Goal: Task Accomplishment & Management: Complete application form

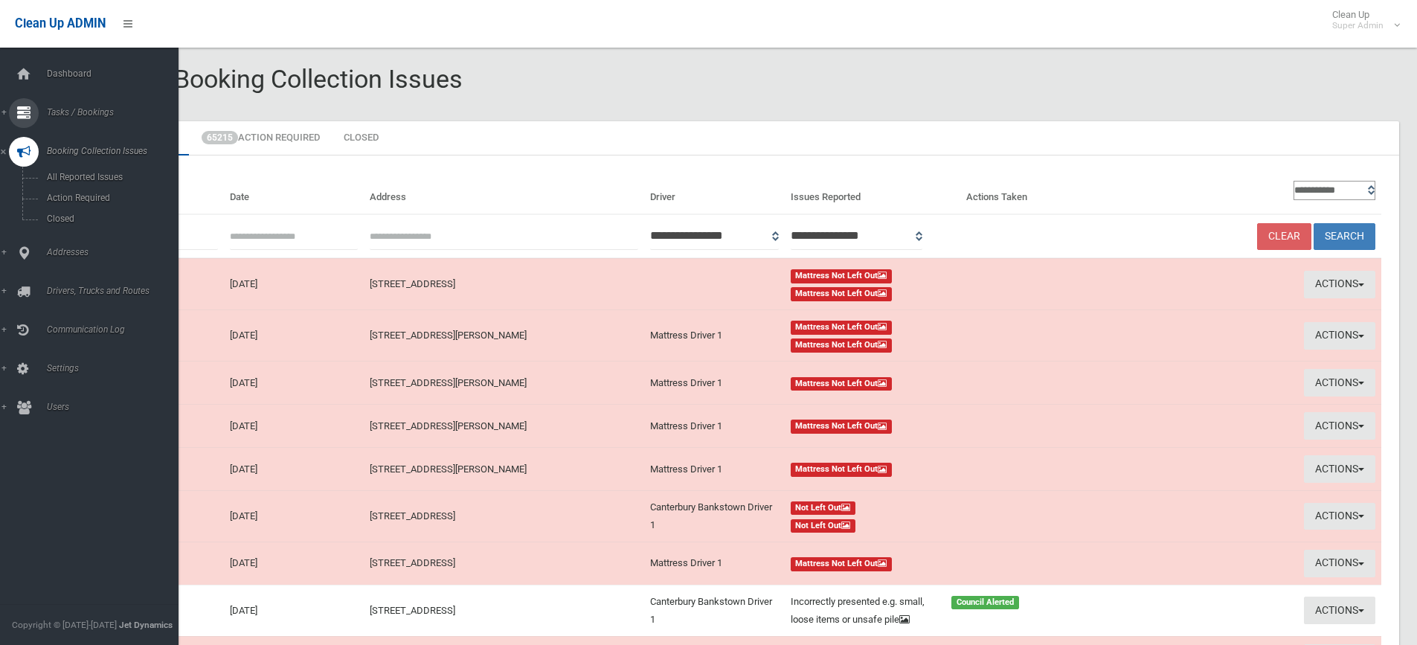
click at [77, 106] on link "Tasks / Bookings" at bounding box center [95, 113] width 190 height 30
click at [63, 219] on span "Search" at bounding box center [109, 222] width 135 height 10
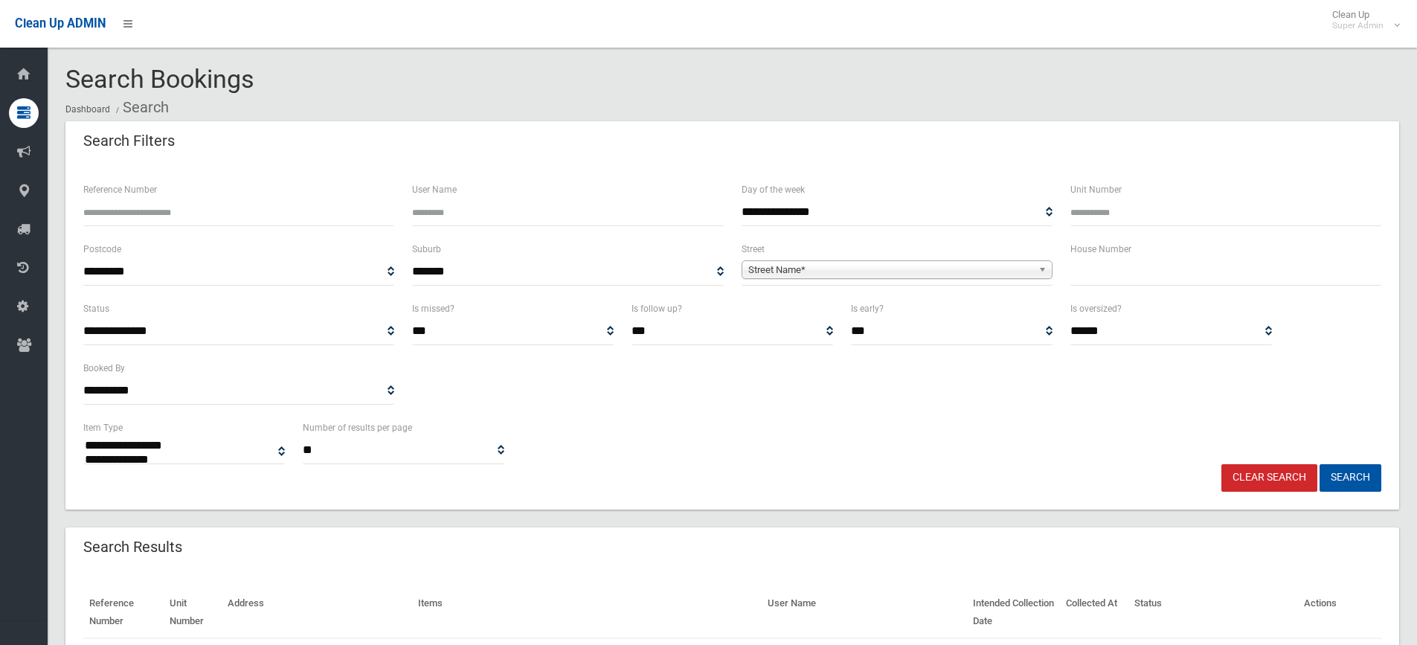
select select
click at [1133, 269] on input "text" at bounding box center [1226, 272] width 311 height 28
type input "**"
click at [807, 272] on span "Street Name*" at bounding box center [890, 270] width 284 height 18
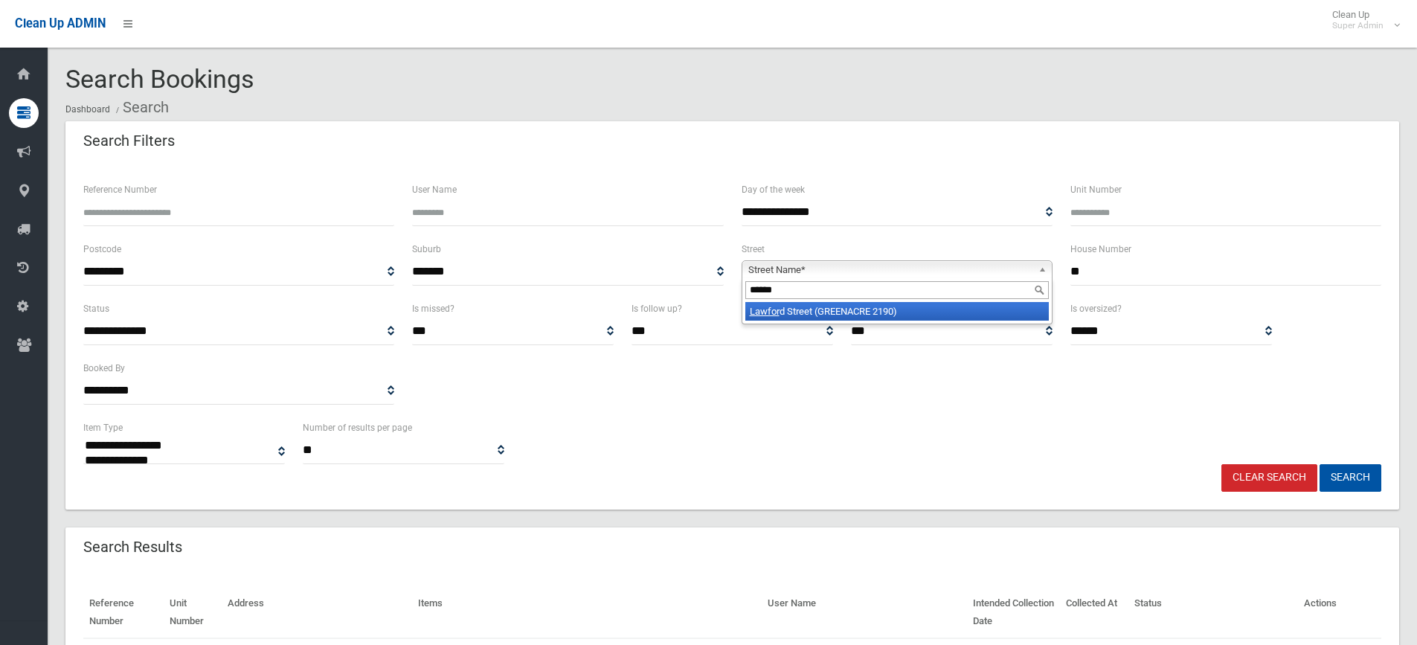
type input "*******"
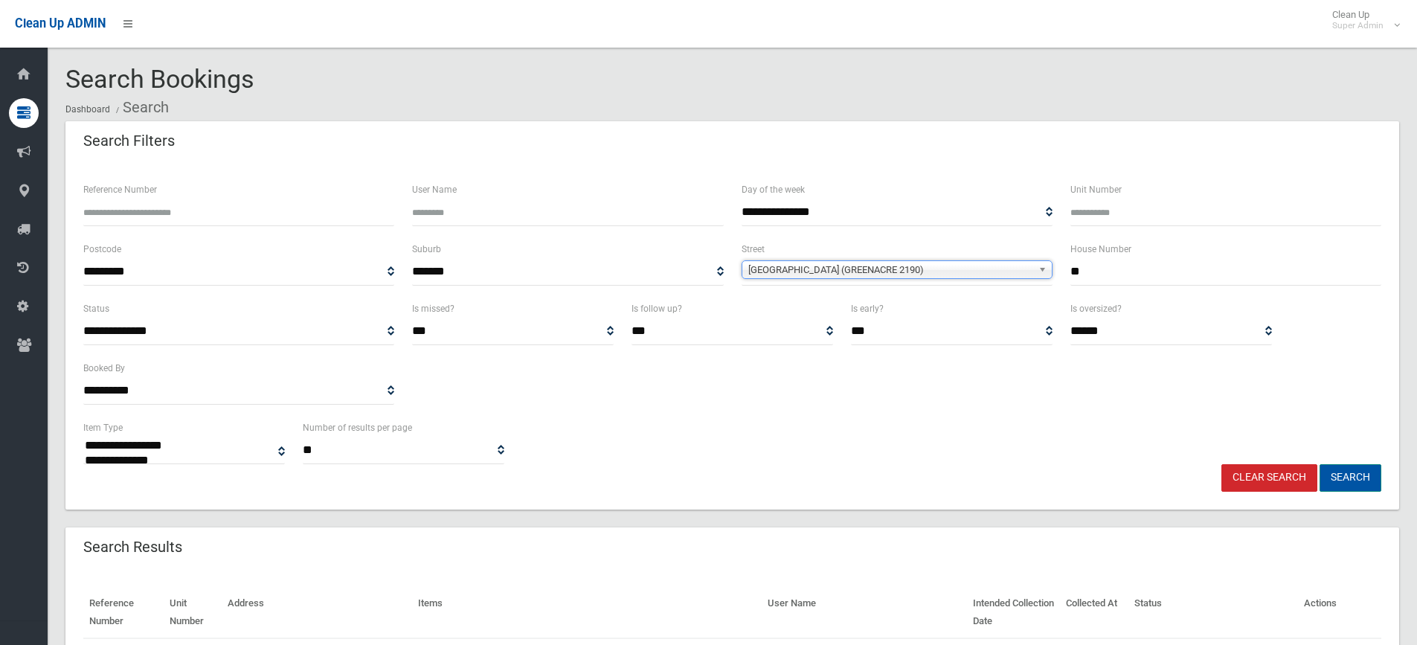
click at [1350, 475] on button "Search" at bounding box center [1351, 478] width 62 height 28
select select
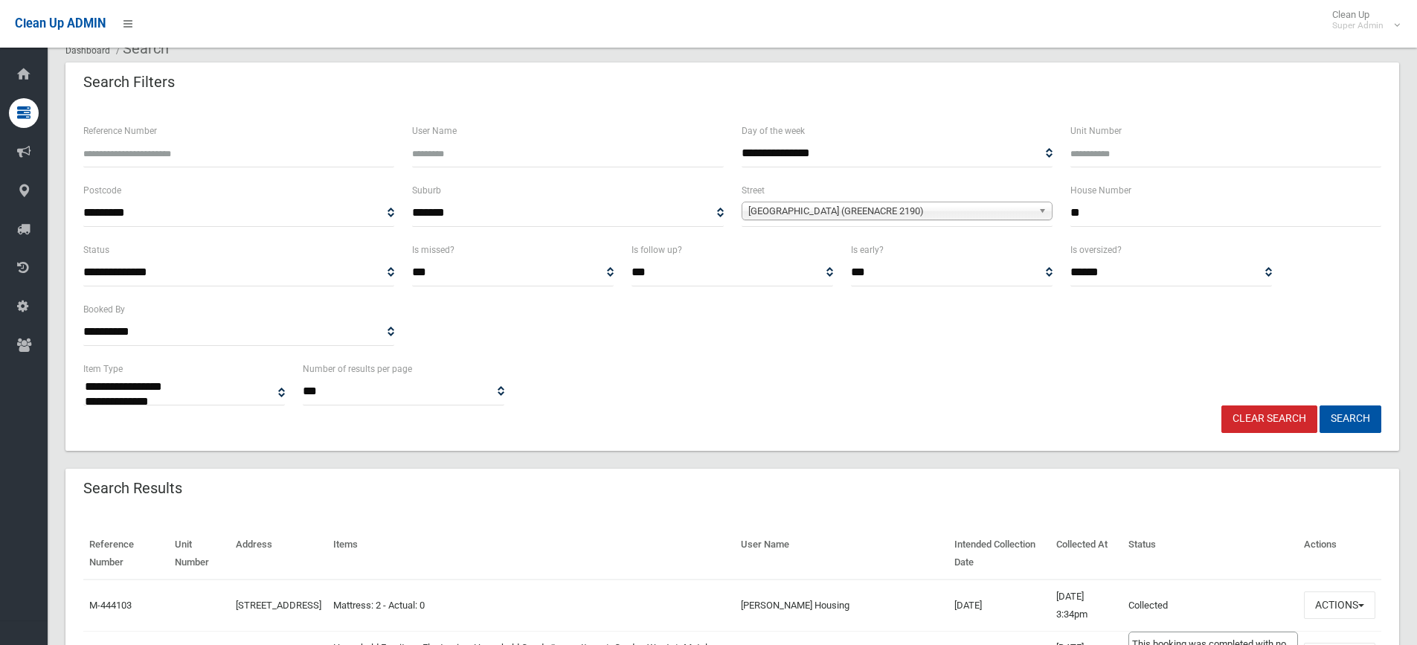
scroll to position [149, 0]
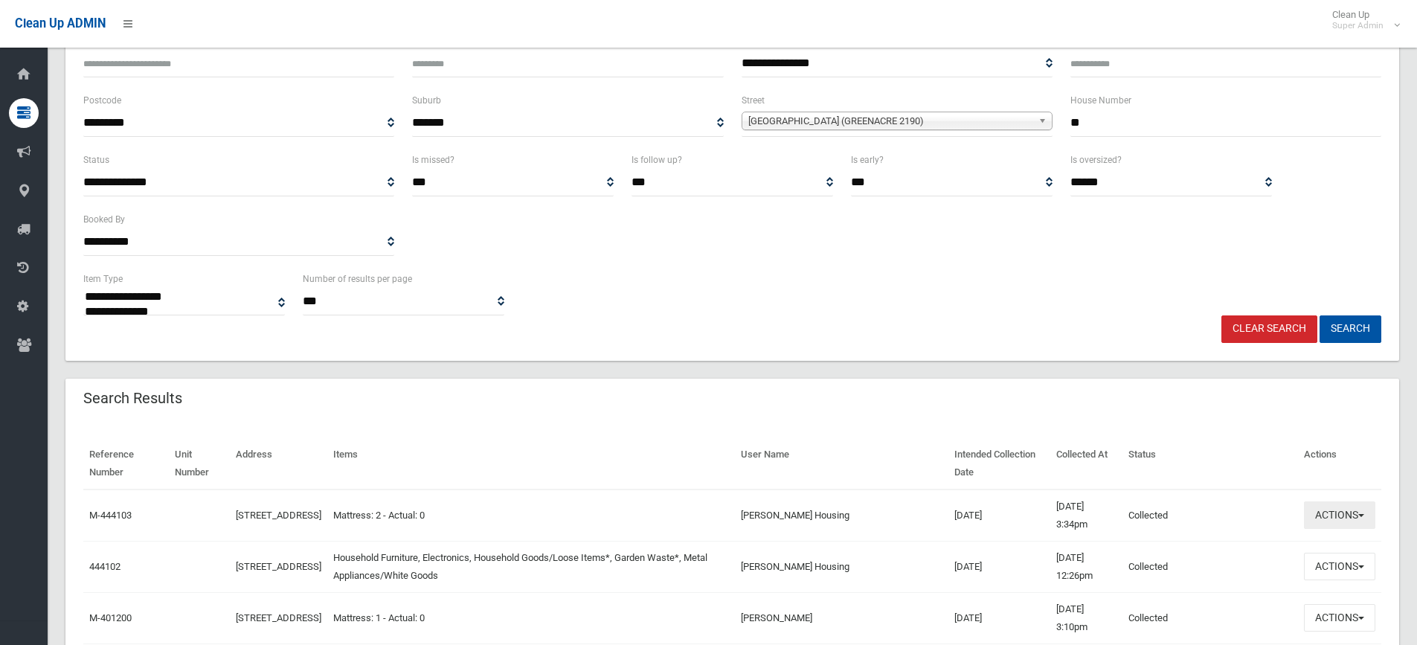
click at [1324, 513] on button "Actions" at bounding box center [1339, 515] width 71 height 28
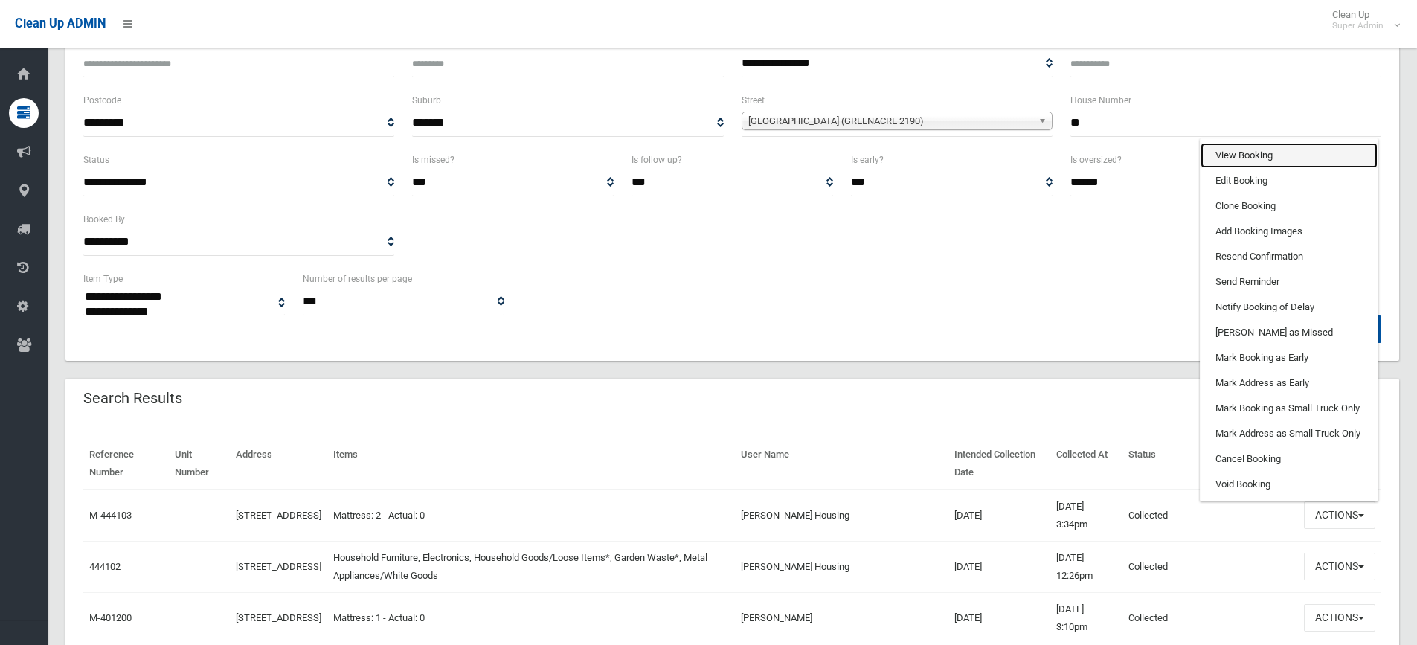
click at [1234, 155] on link "View Booking" at bounding box center [1289, 155] width 177 height 25
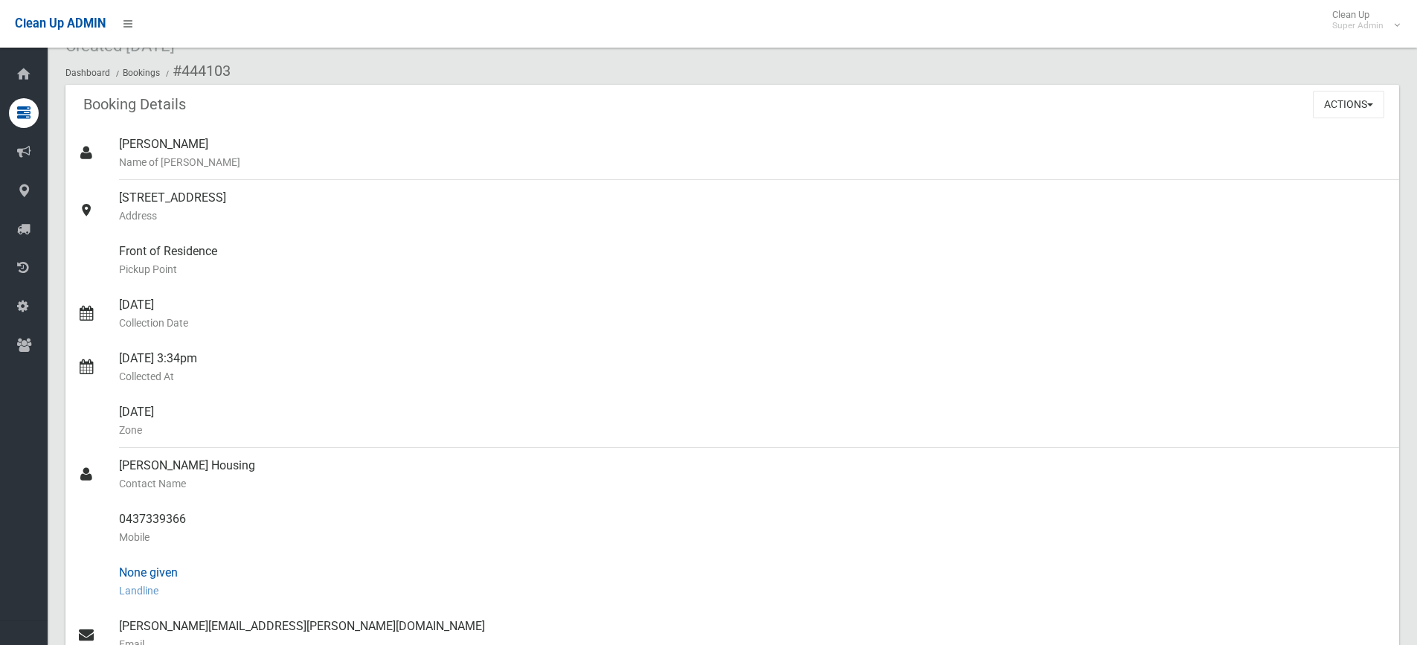
scroll to position [149, 0]
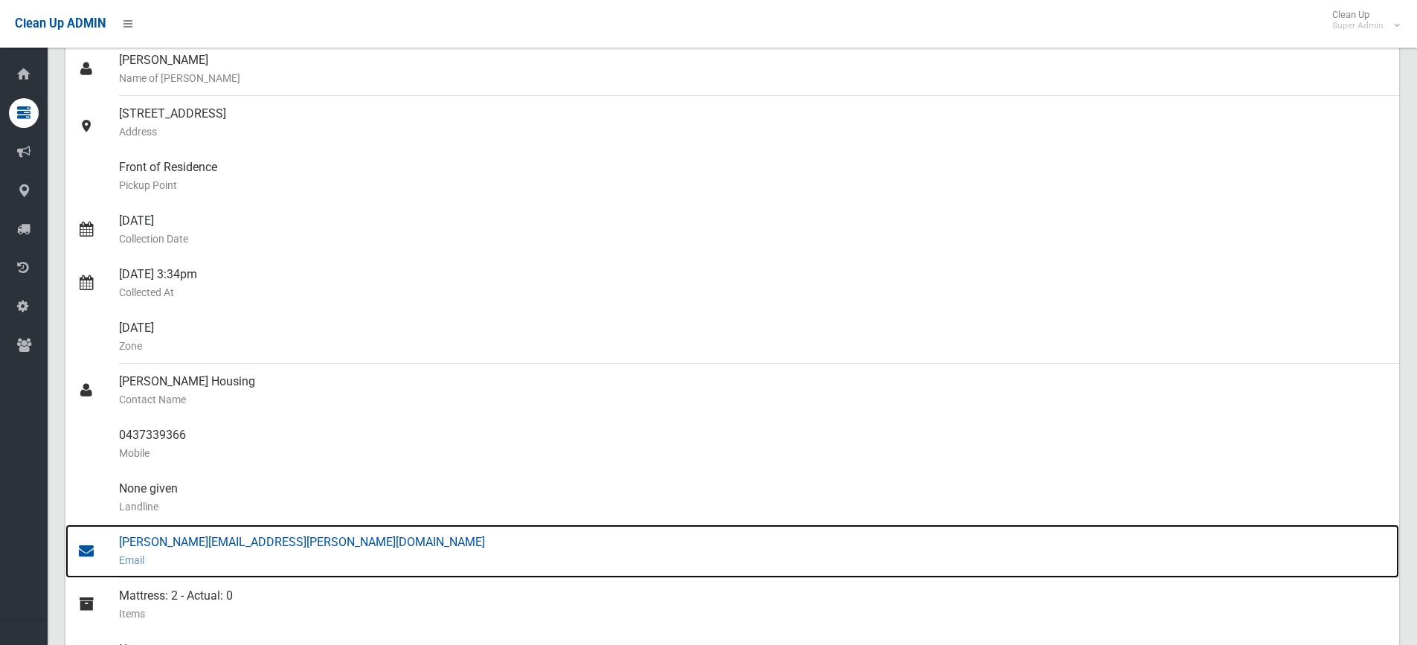
click at [231, 539] on div "isabel.dealy@home.nsw.gov.au Email" at bounding box center [753, 552] width 1269 height 54
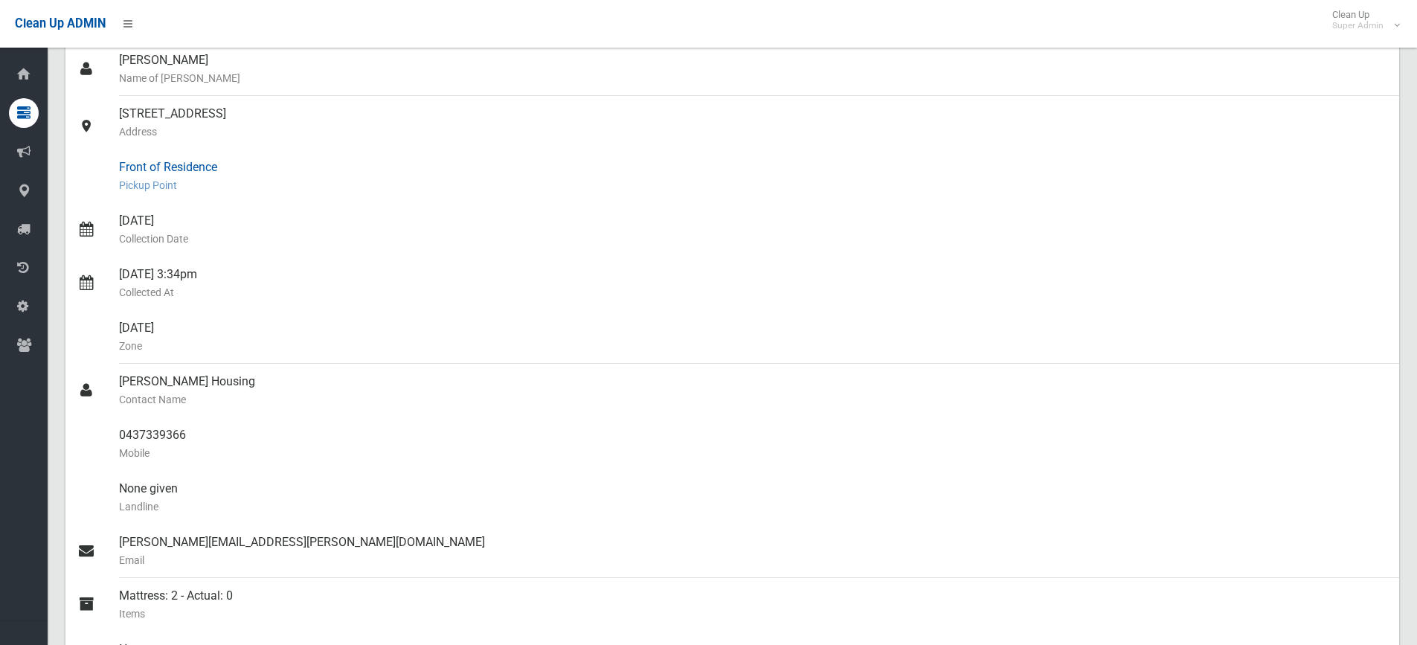
click at [333, 198] on div "Front of Residence Pickup Point" at bounding box center [753, 177] width 1269 height 54
drag, startPoint x: 120, startPoint y: 432, endPoint x: 199, endPoint y: 436, distance: 79.7
click at [199, 436] on div "0437339366 Mobile" at bounding box center [753, 444] width 1269 height 54
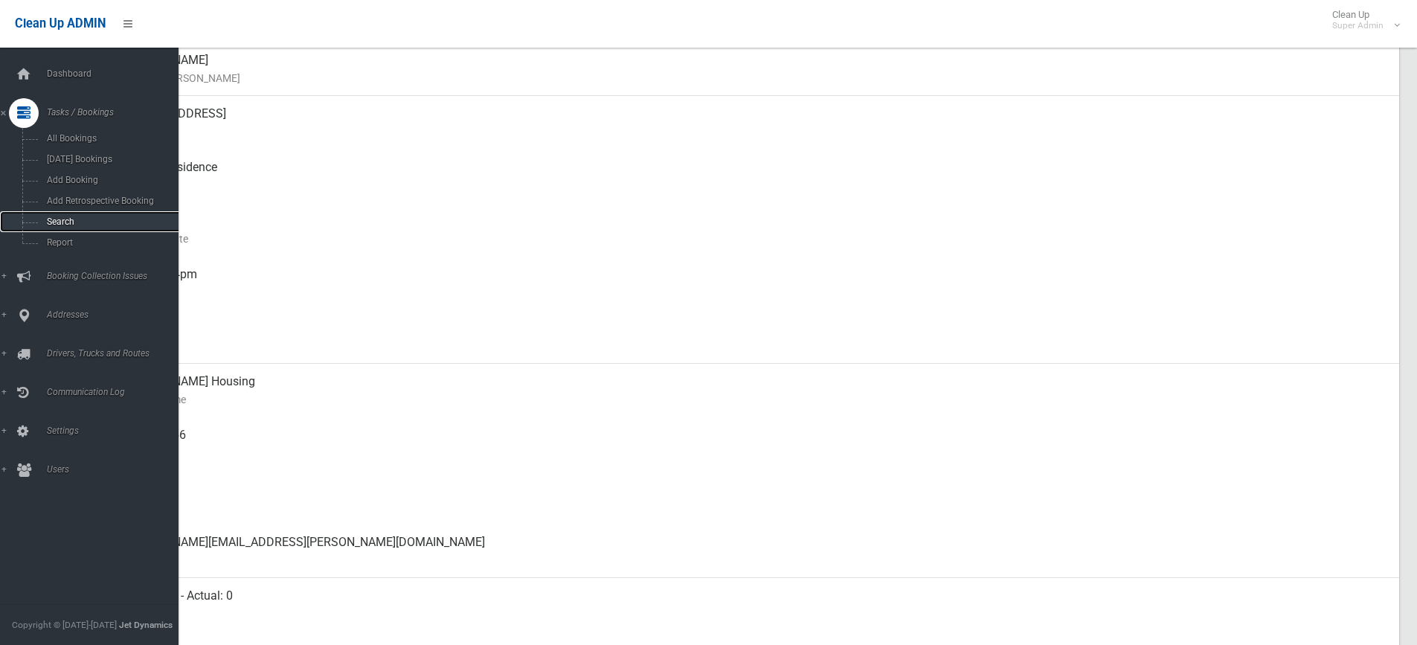
click at [60, 219] on span "Search" at bounding box center [109, 222] width 135 height 10
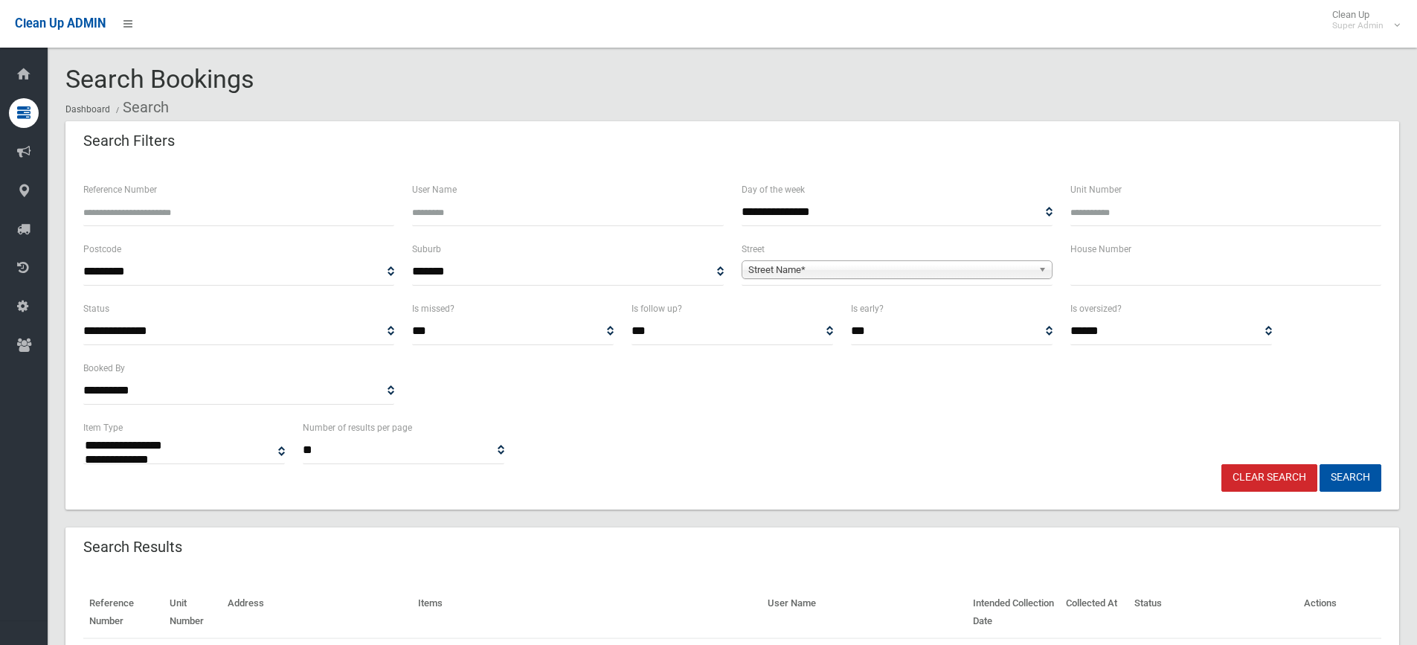
select select
click at [1122, 277] on input "text" at bounding box center [1226, 272] width 311 height 28
type input "*"
click at [832, 266] on span "Street Name*" at bounding box center [890, 270] width 284 height 18
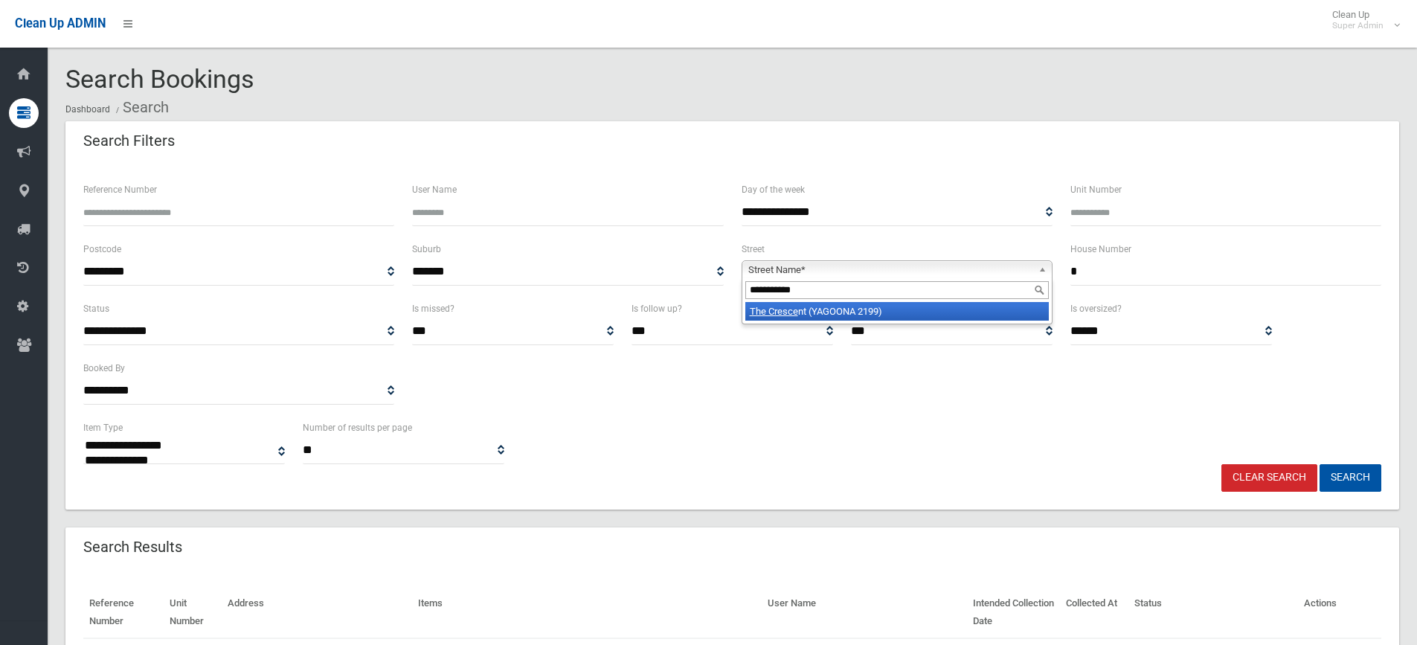
type input "**********"
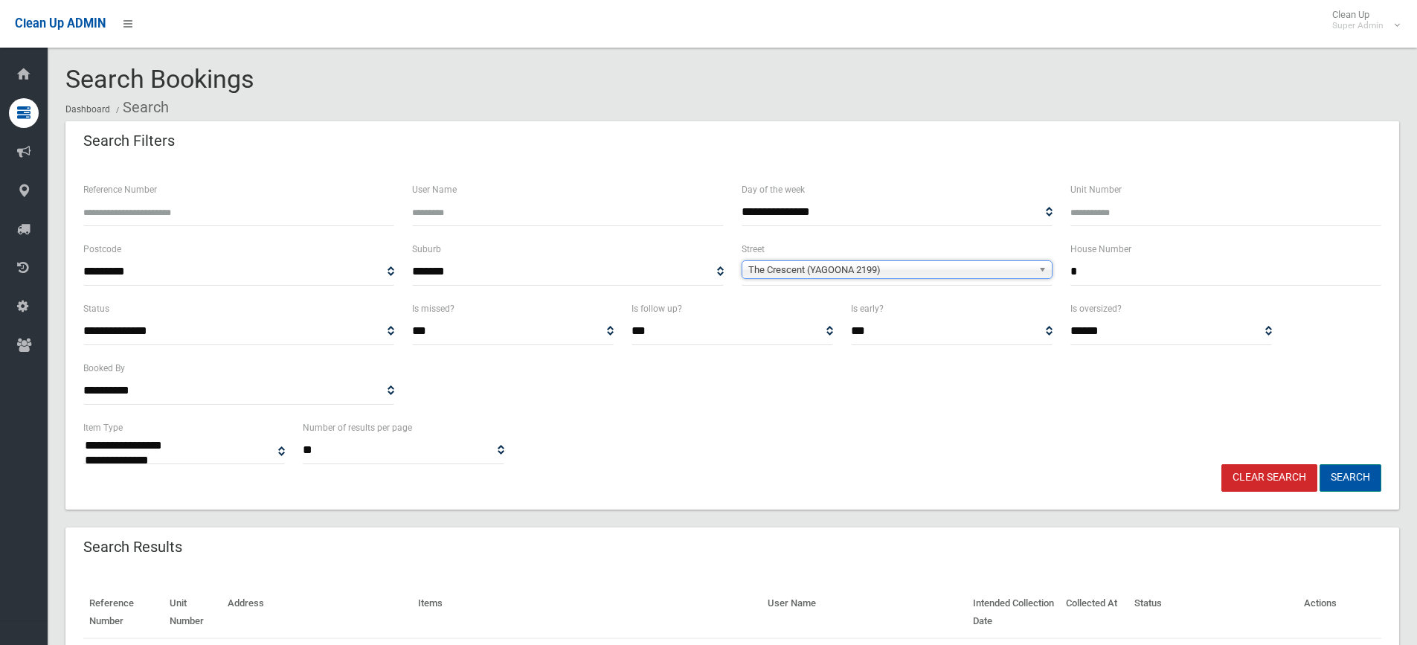
click at [1347, 479] on button "Search" at bounding box center [1351, 478] width 62 height 28
select select
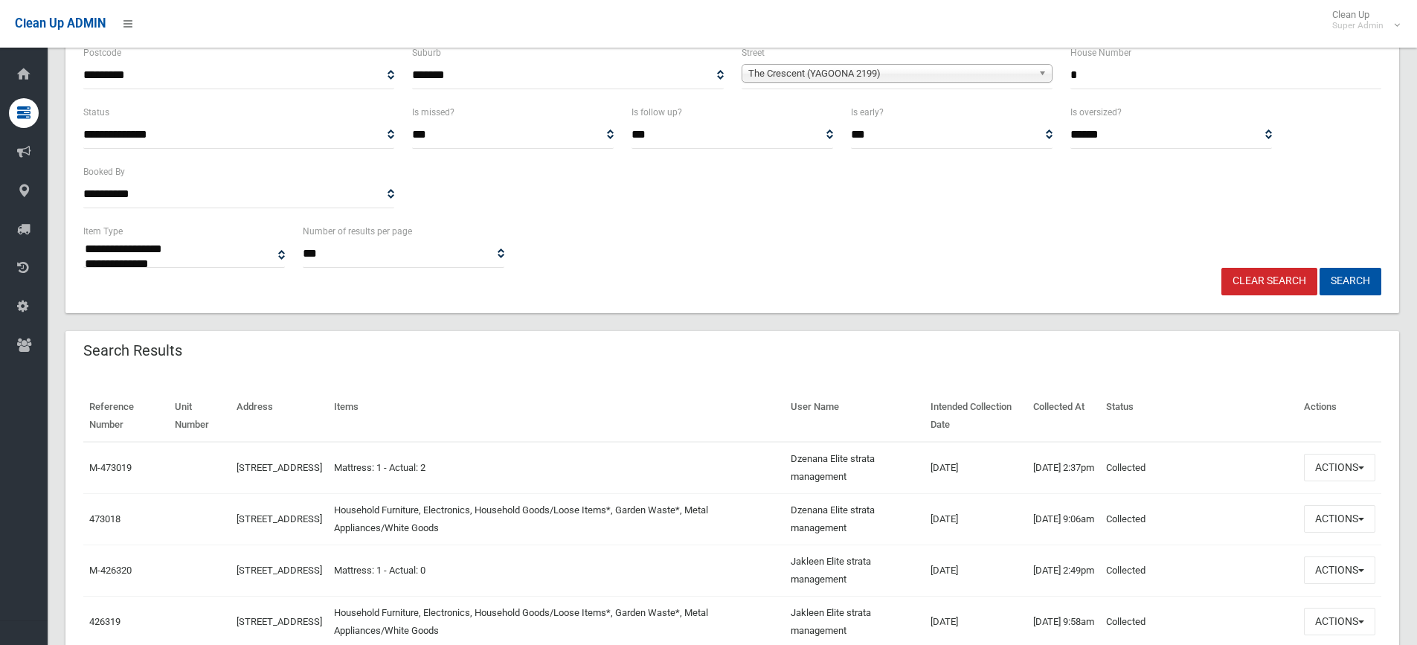
scroll to position [223, 0]
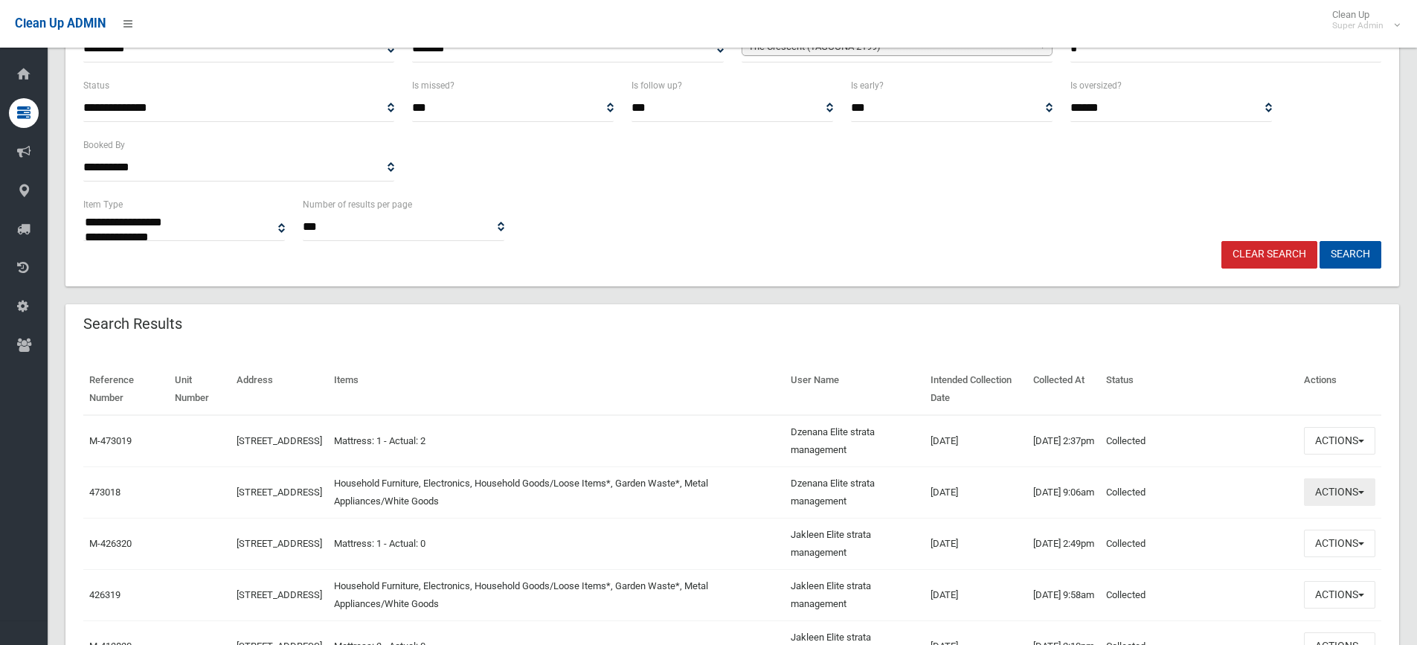
click at [1342, 487] on button "Actions" at bounding box center [1339, 492] width 71 height 28
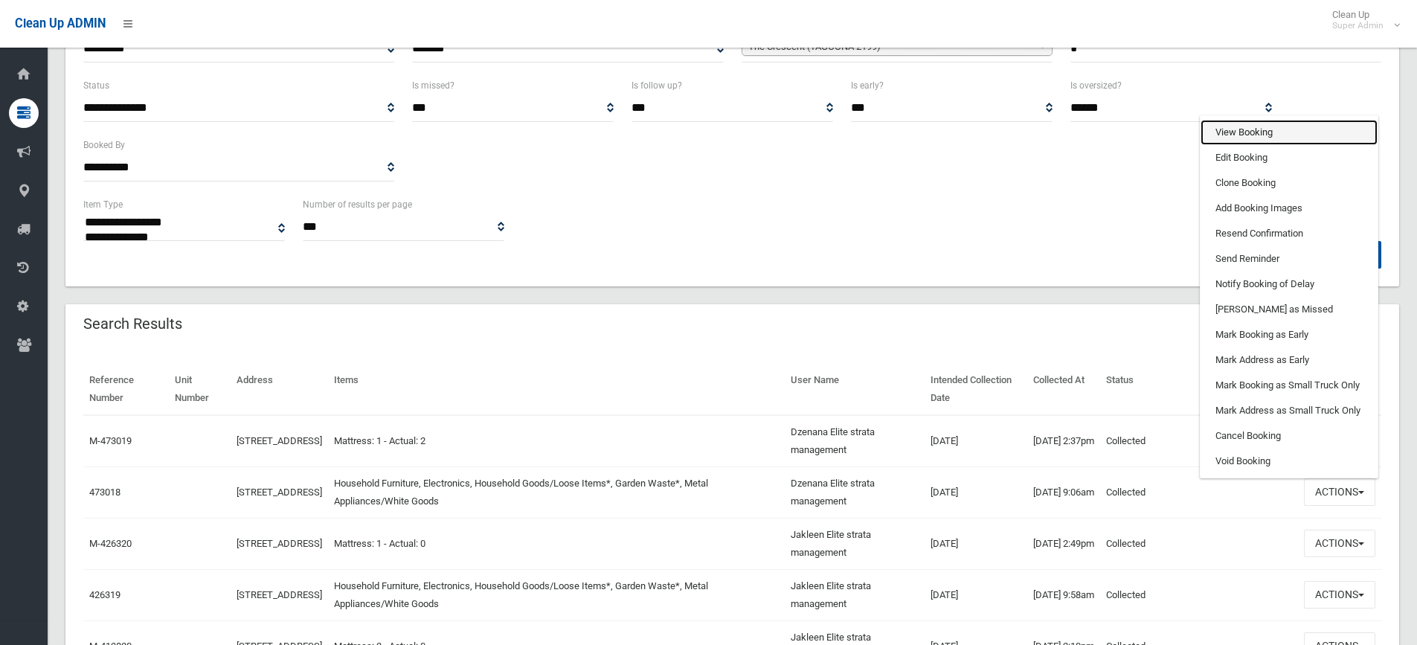
click at [1236, 136] on link "View Booking" at bounding box center [1289, 132] width 177 height 25
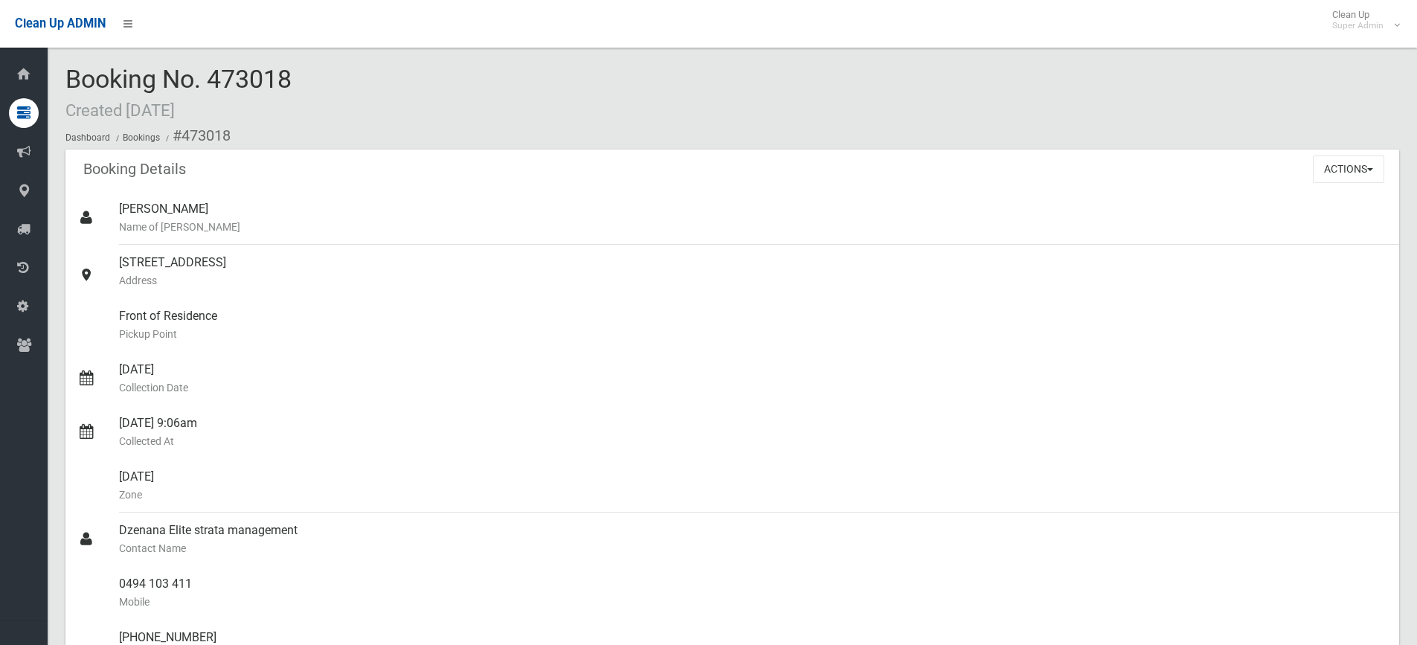
scroll to position [223, 0]
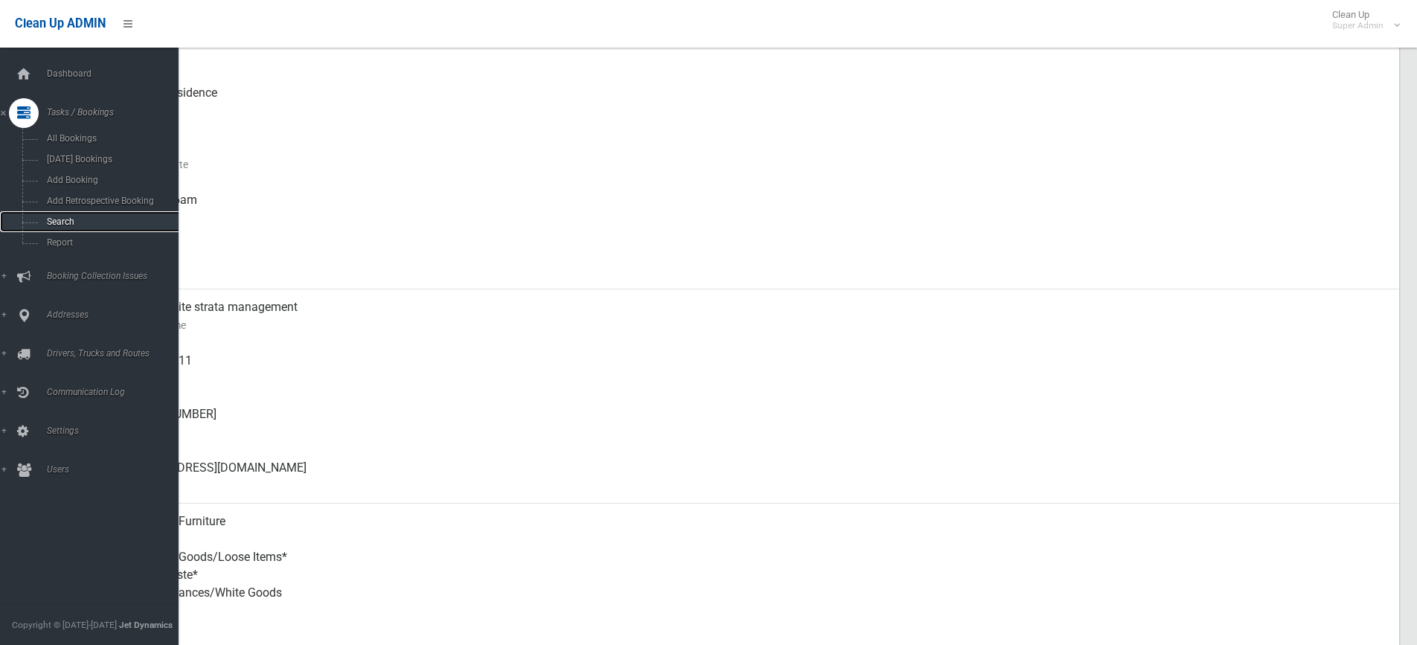
click at [57, 219] on span "Search" at bounding box center [109, 222] width 135 height 10
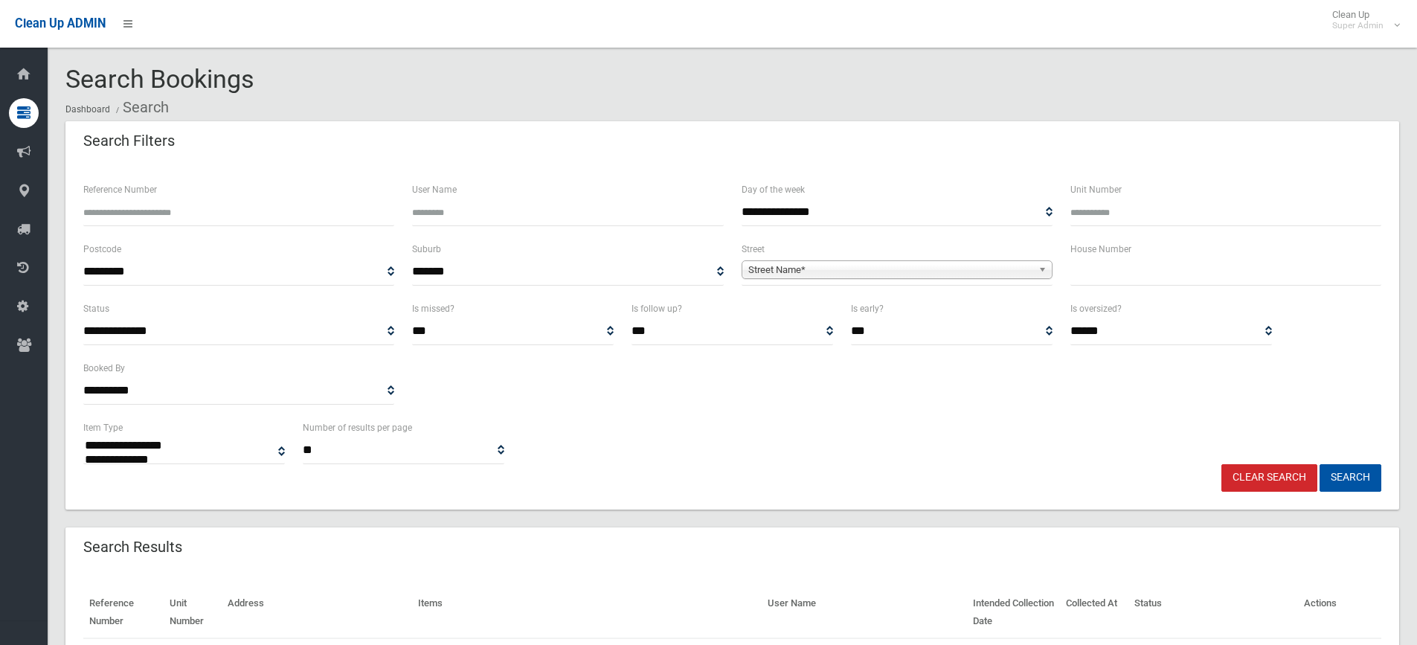
select select
click at [1083, 278] on input "text" at bounding box center [1226, 272] width 311 height 28
type input "**"
click at [779, 273] on span "Street Name*" at bounding box center [890, 270] width 284 height 18
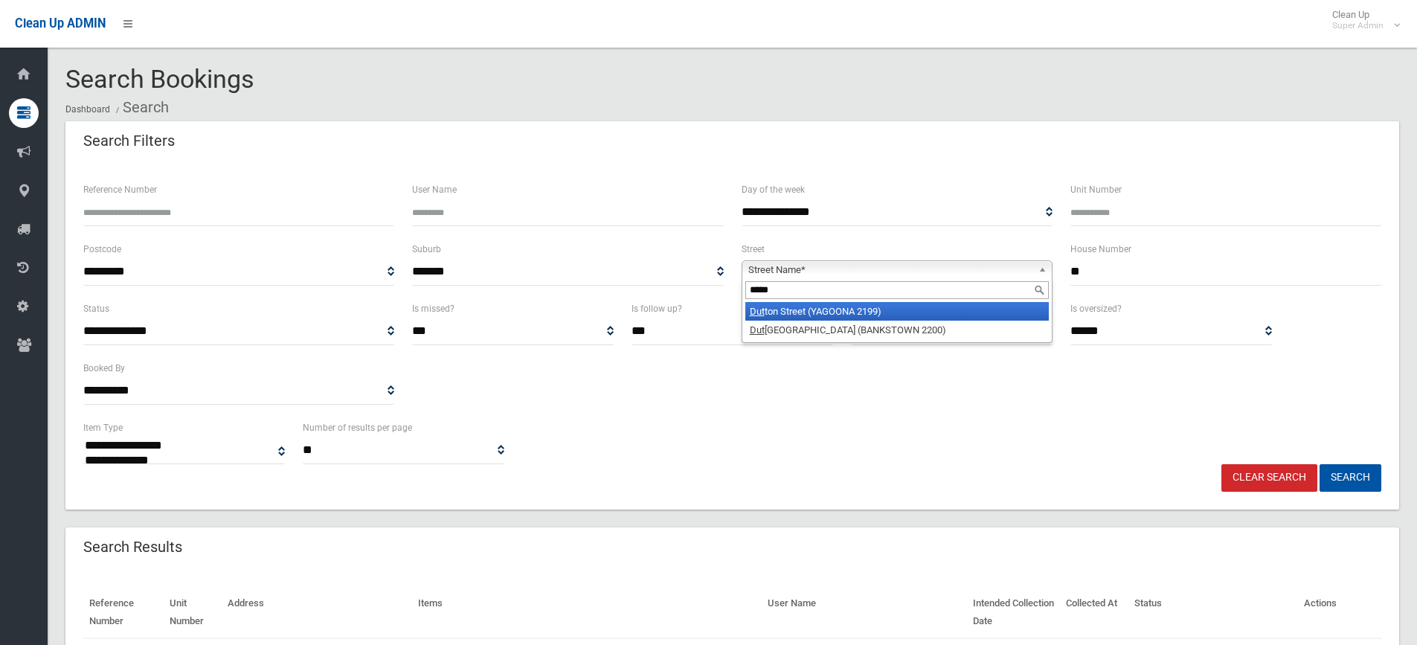
type input "******"
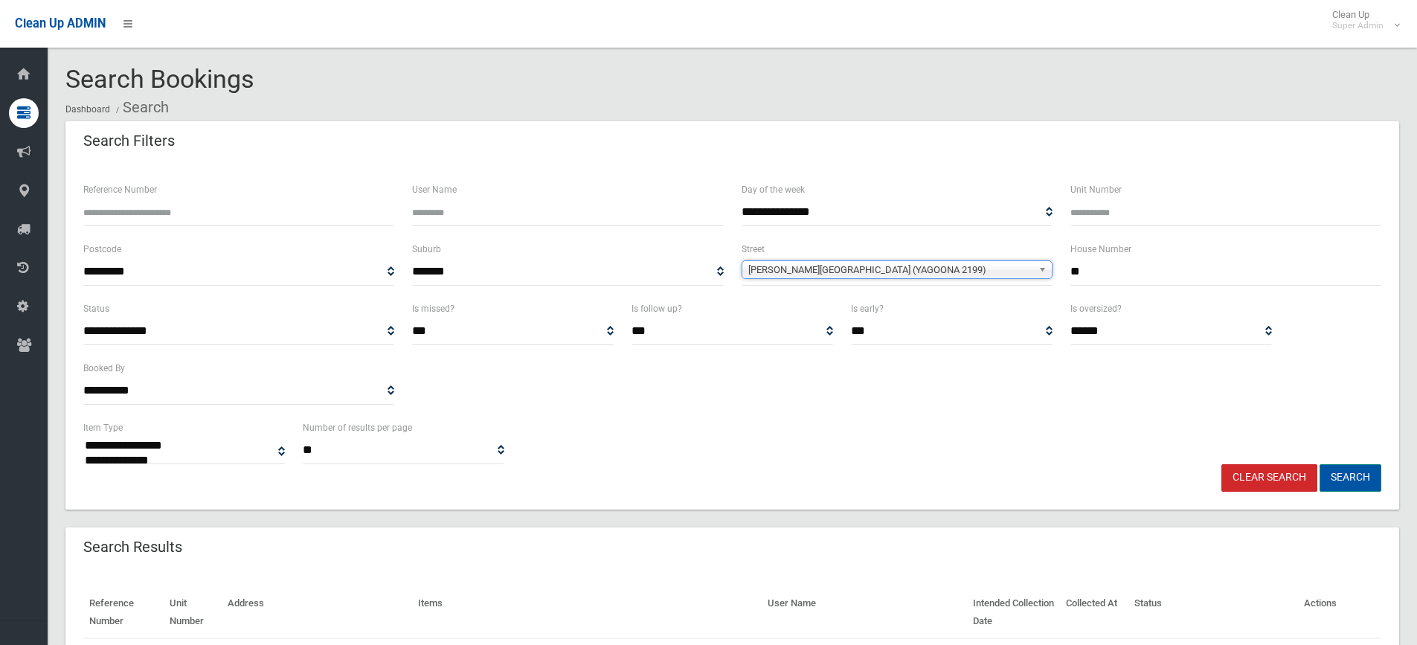
click at [1367, 471] on button "Search" at bounding box center [1351, 478] width 62 height 28
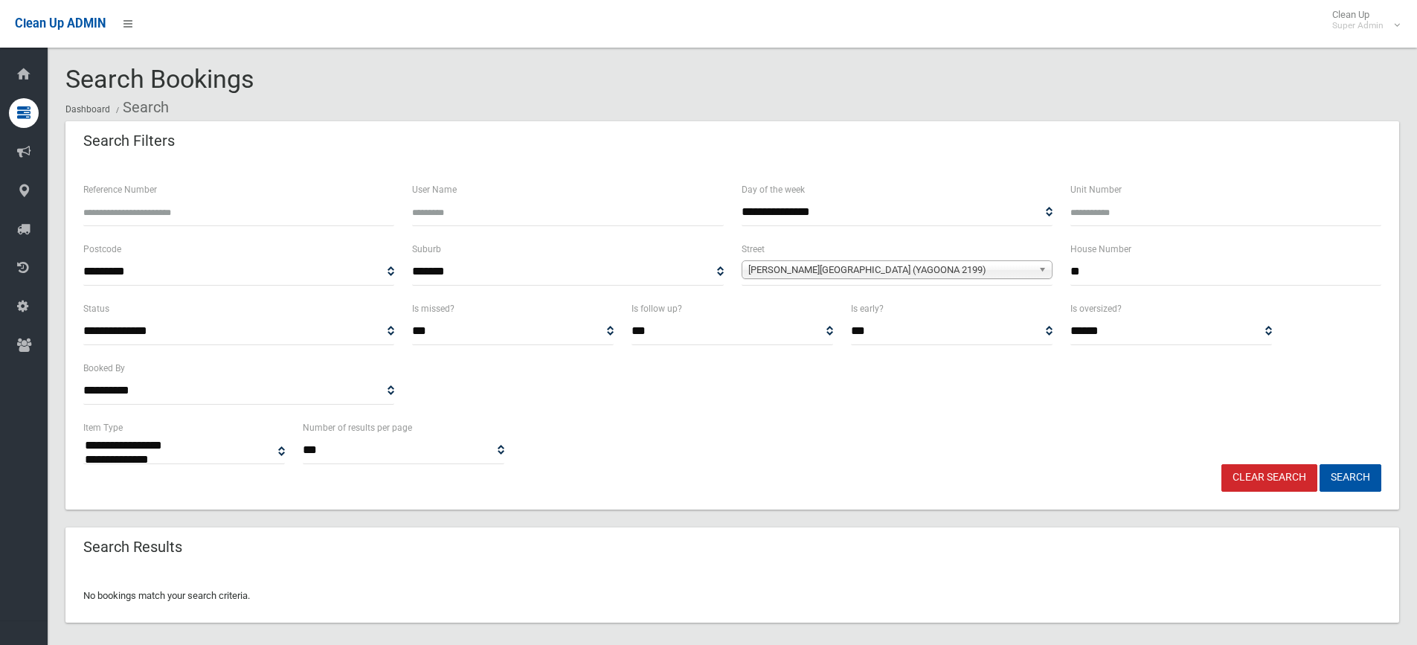
select select
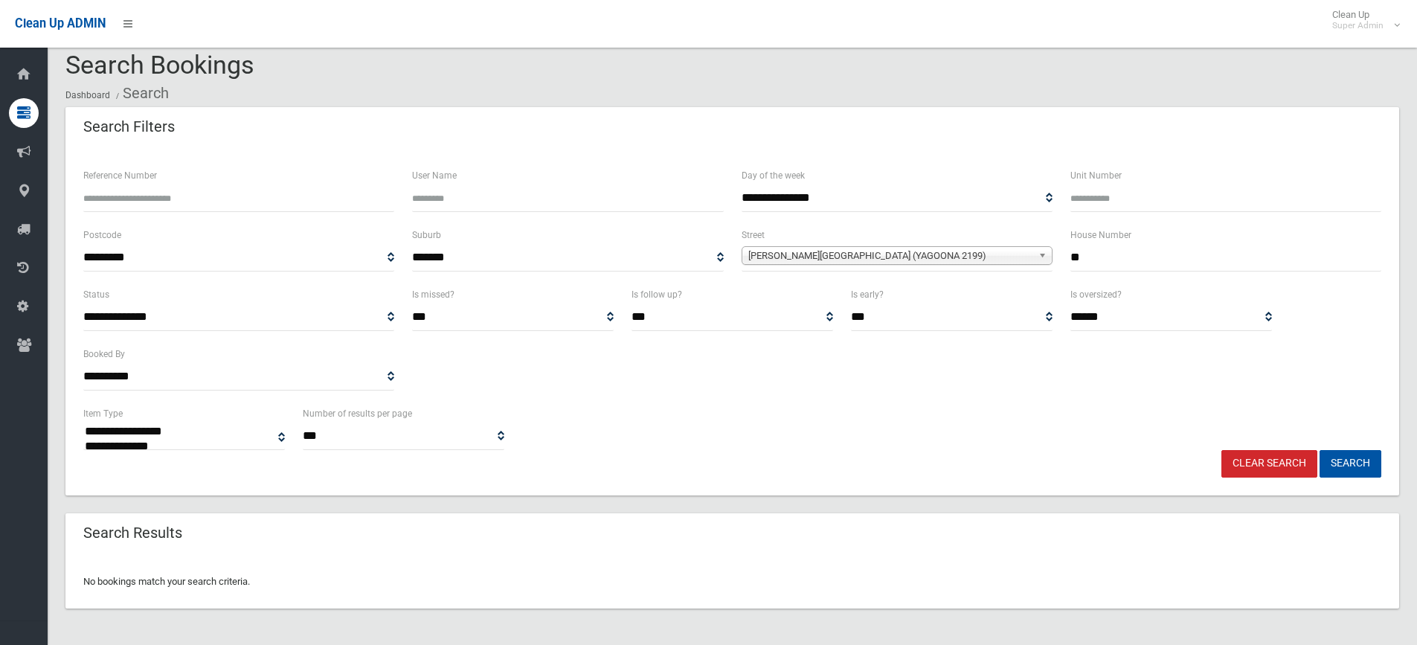
scroll to position [18, 0]
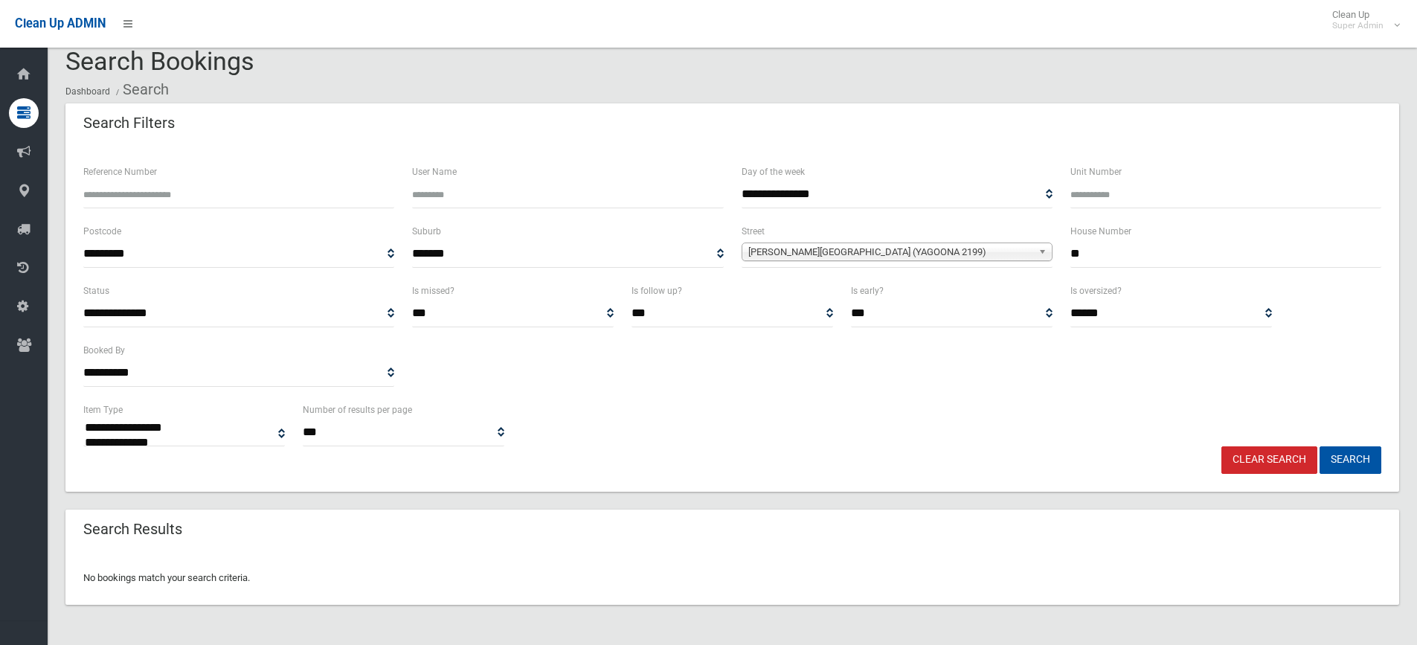
drag, startPoint x: 1090, startPoint y: 255, endPoint x: 1072, endPoint y: 254, distance: 17.9
click at [1072, 254] on input "**" at bounding box center [1226, 254] width 311 height 28
click at [1091, 253] on input "text" at bounding box center [1226, 254] width 311 height 28
type input "**"
click at [1320, 446] on button "Search" at bounding box center [1351, 460] width 62 height 28
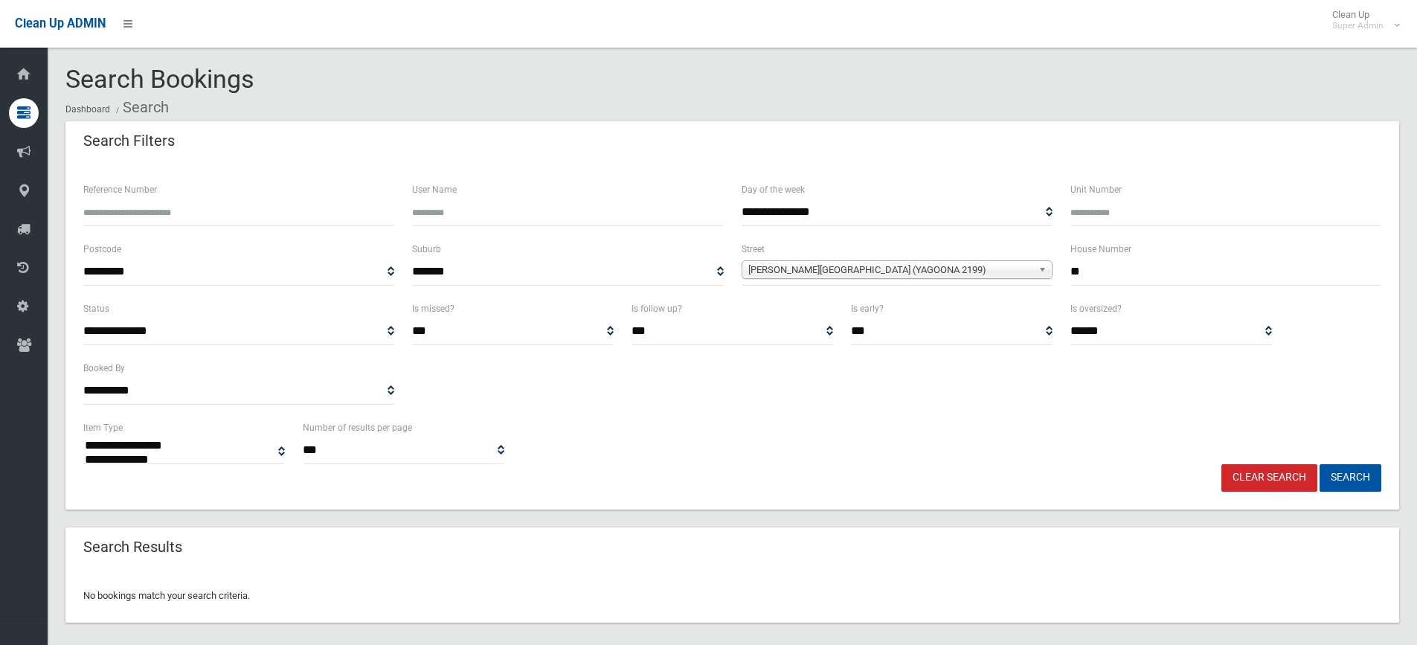
select select
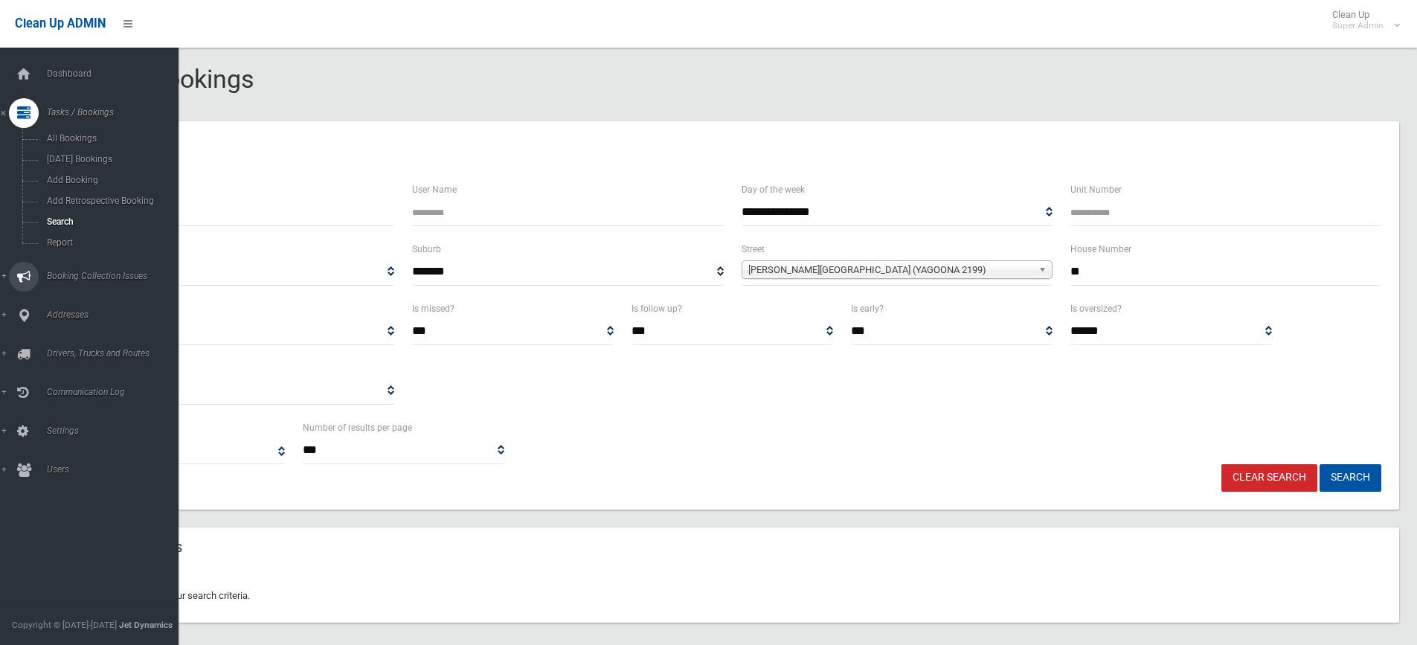
click at [86, 274] on span "Booking Collection Issues" at bounding box center [115, 276] width 147 height 10
click at [92, 173] on span "All Reported Issues" at bounding box center [109, 177] width 135 height 10
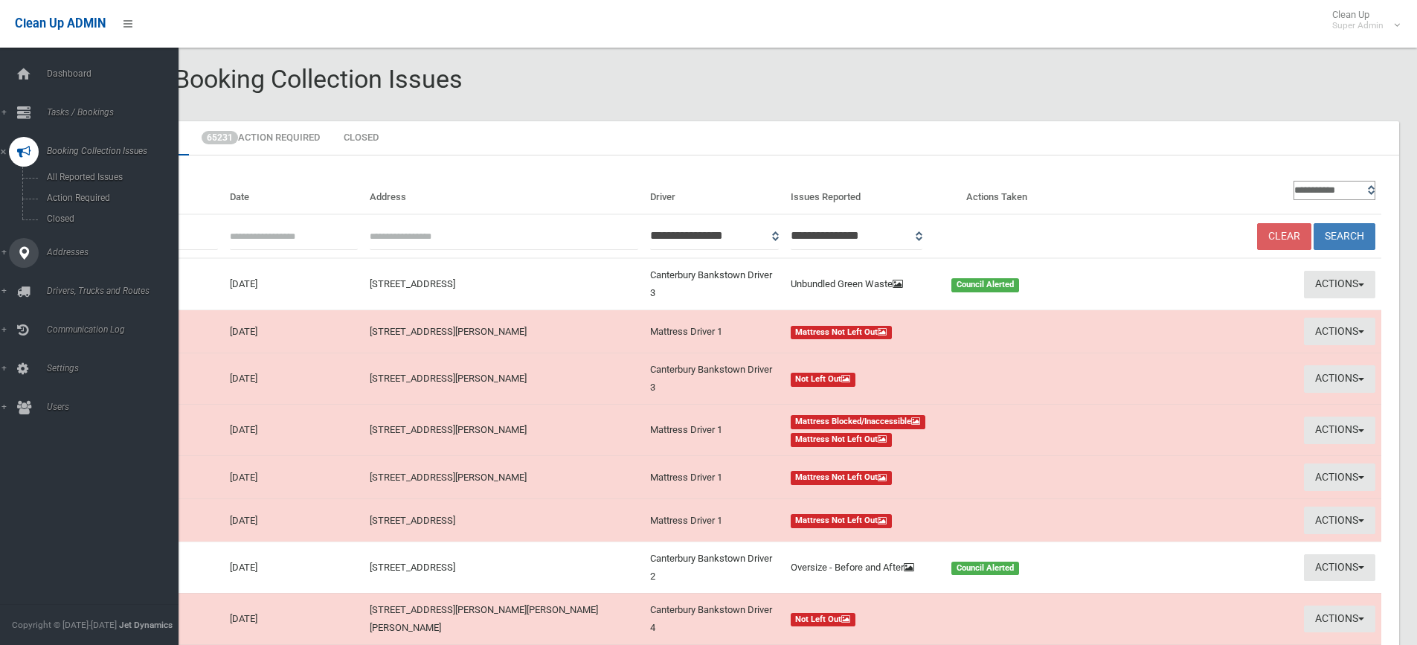
click at [71, 248] on span "Addresses" at bounding box center [115, 252] width 147 height 10
click at [78, 211] on span "All Addresses" at bounding box center [109, 216] width 135 height 10
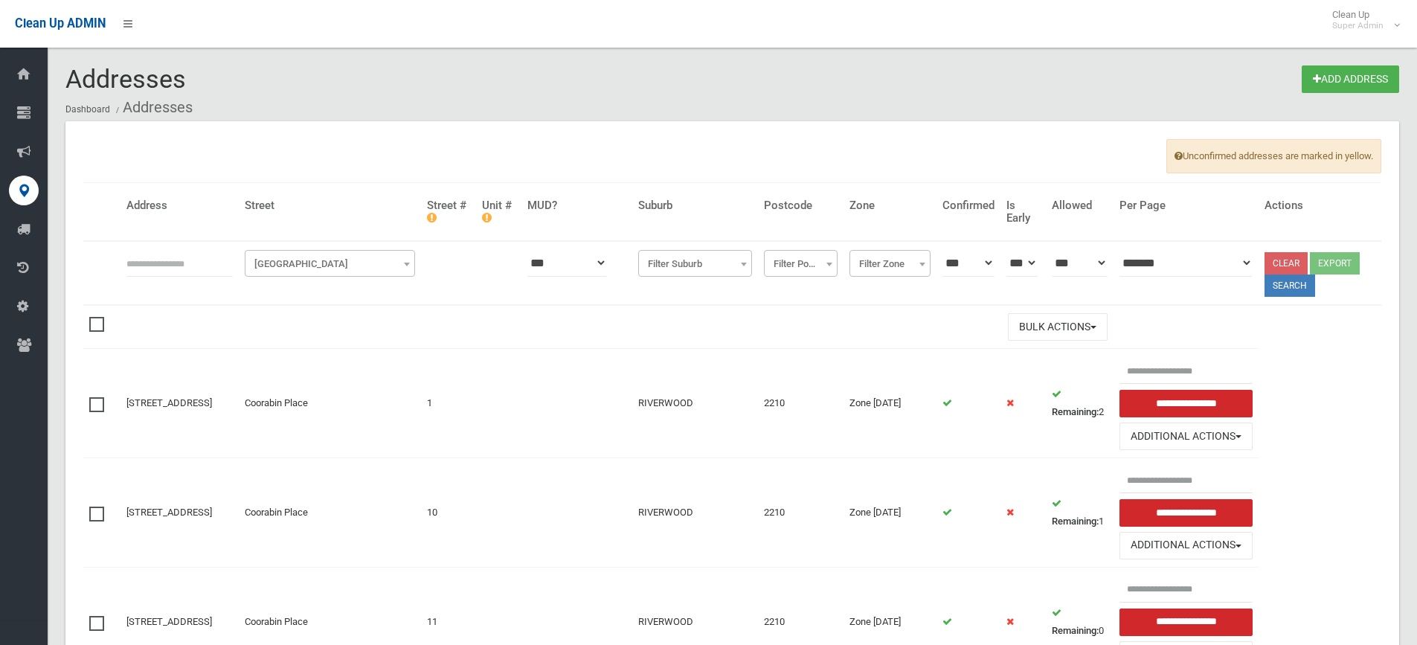
click at [163, 261] on input "text" at bounding box center [179, 263] width 106 height 28
type input "**********"
click button at bounding box center [0, 0] width 0 height 0
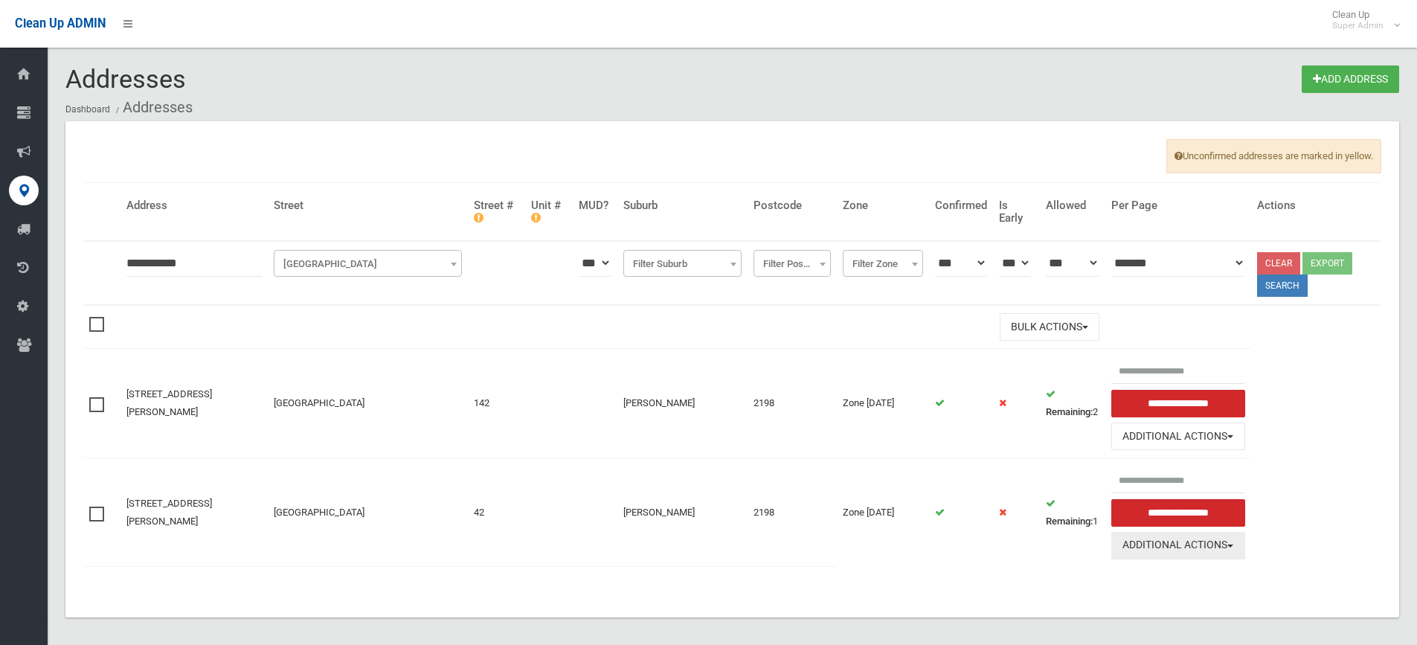
click at [1161, 544] on button "Additional Actions" at bounding box center [1179, 546] width 134 height 28
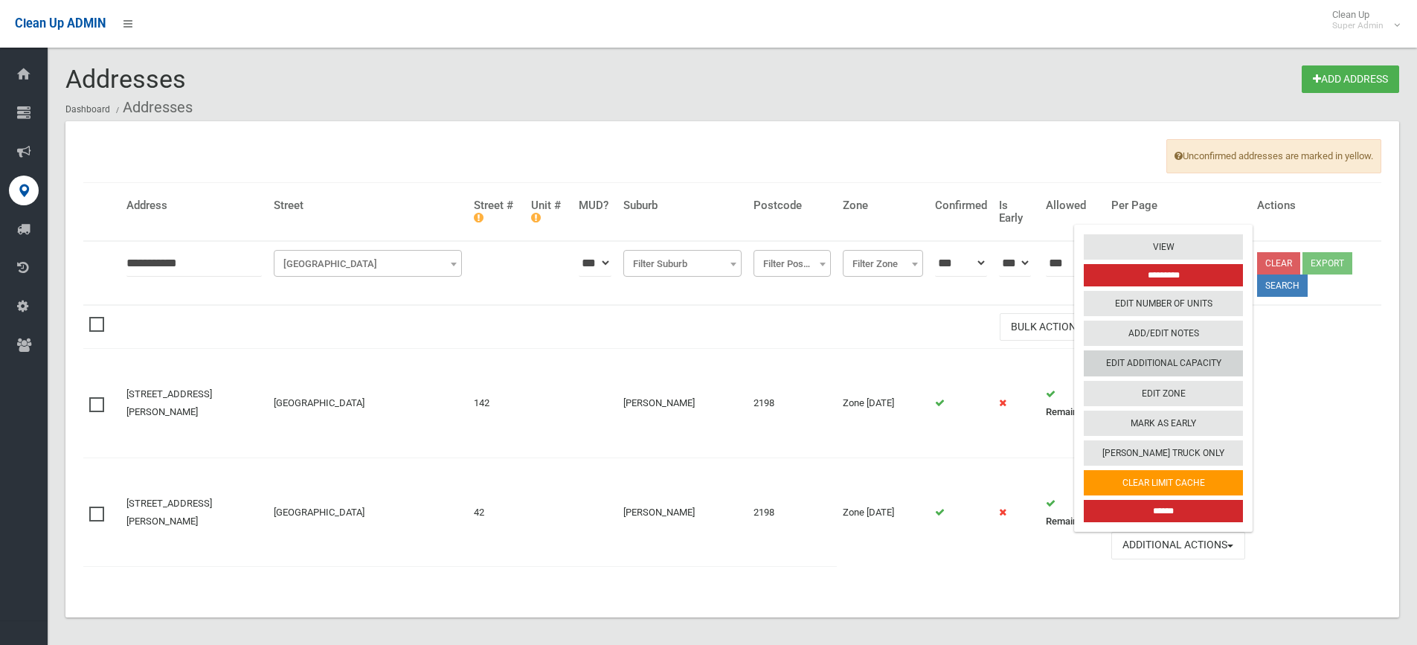
click at [1152, 364] on link "Edit Additional Capacity" at bounding box center [1163, 362] width 159 height 25
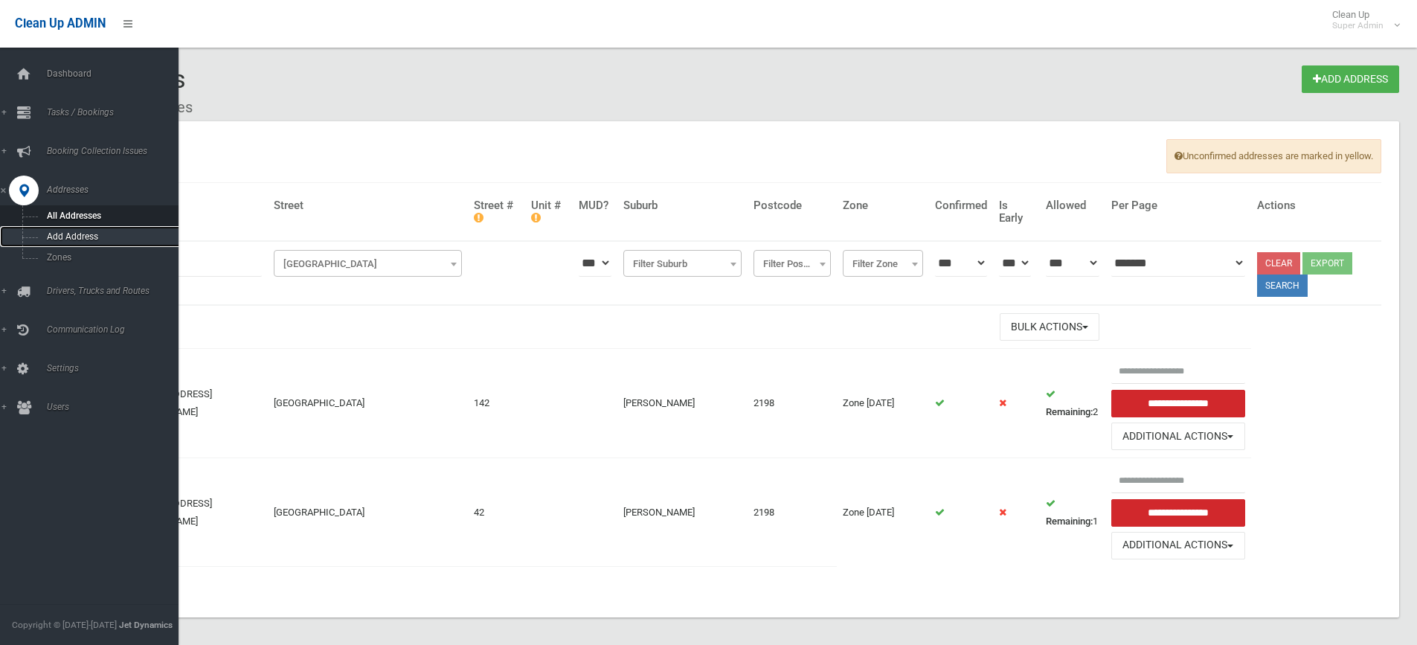
click at [100, 234] on span "Add Address" at bounding box center [109, 236] width 135 height 10
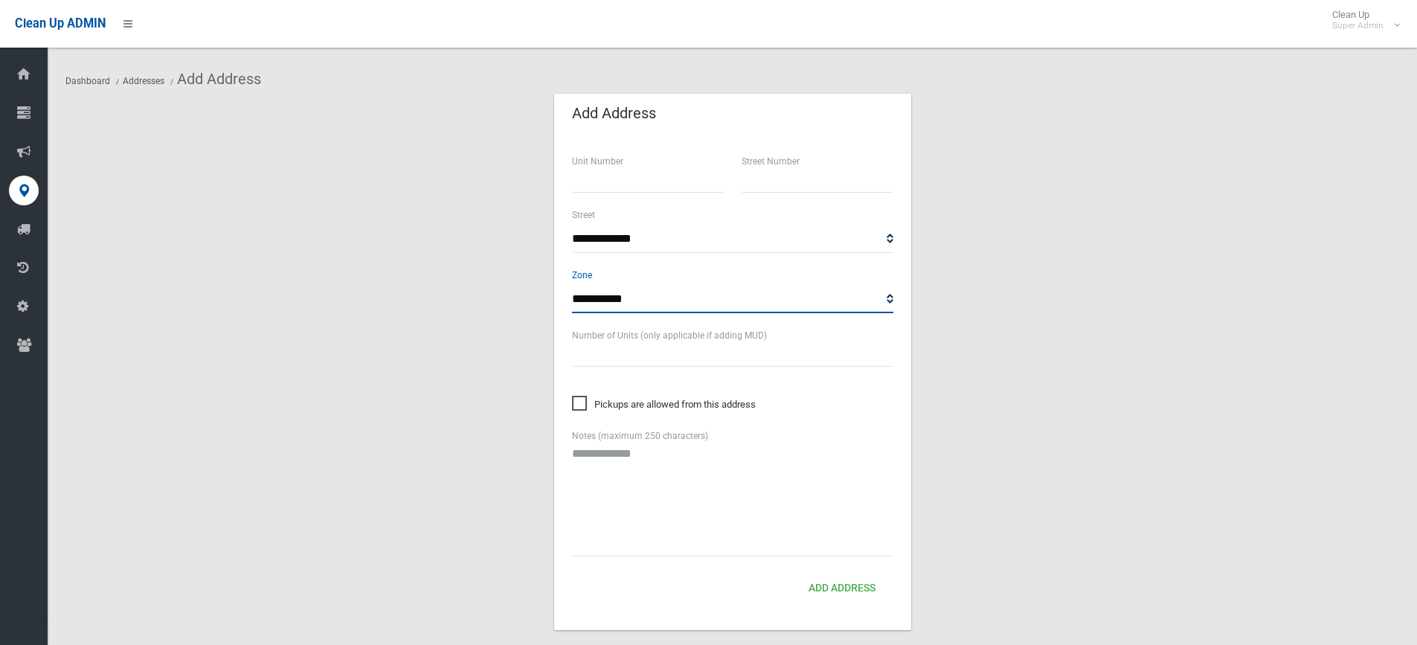
click at [638, 301] on select "**********" at bounding box center [732, 300] width 321 height 28
select select "*"
click at [572, 286] on select "**********" at bounding box center [732, 300] width 321 height 28
click at [772, 182] on input "text" at bounding box center [818, 179] width 152 height 28
type input "***"
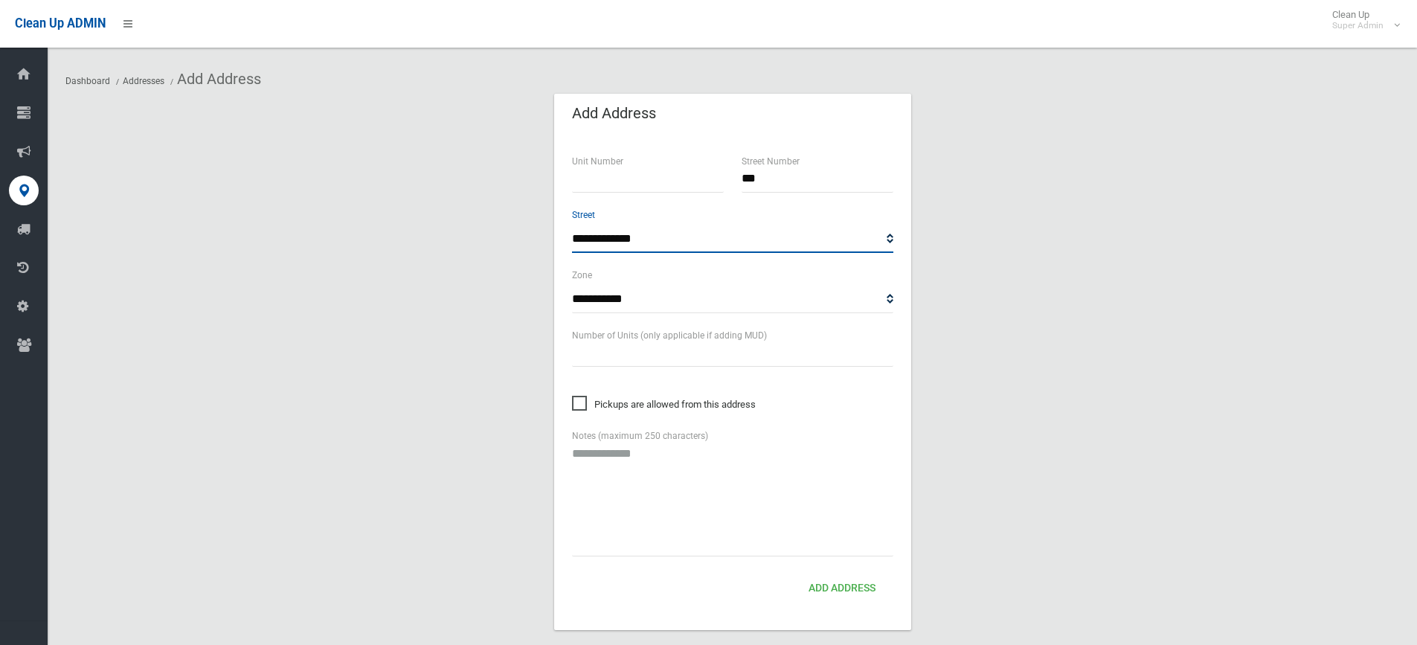
click at [603, 237] on select "**********" at bounding box center [732, 239] width 321 height 28
select select "****"
click at [602, 239] on select "**********" at bounding box center [732, 239] width 321 height 28
click at [849, 583] on button "Add Address" at bounding box center [842, 589] width 79 height 28
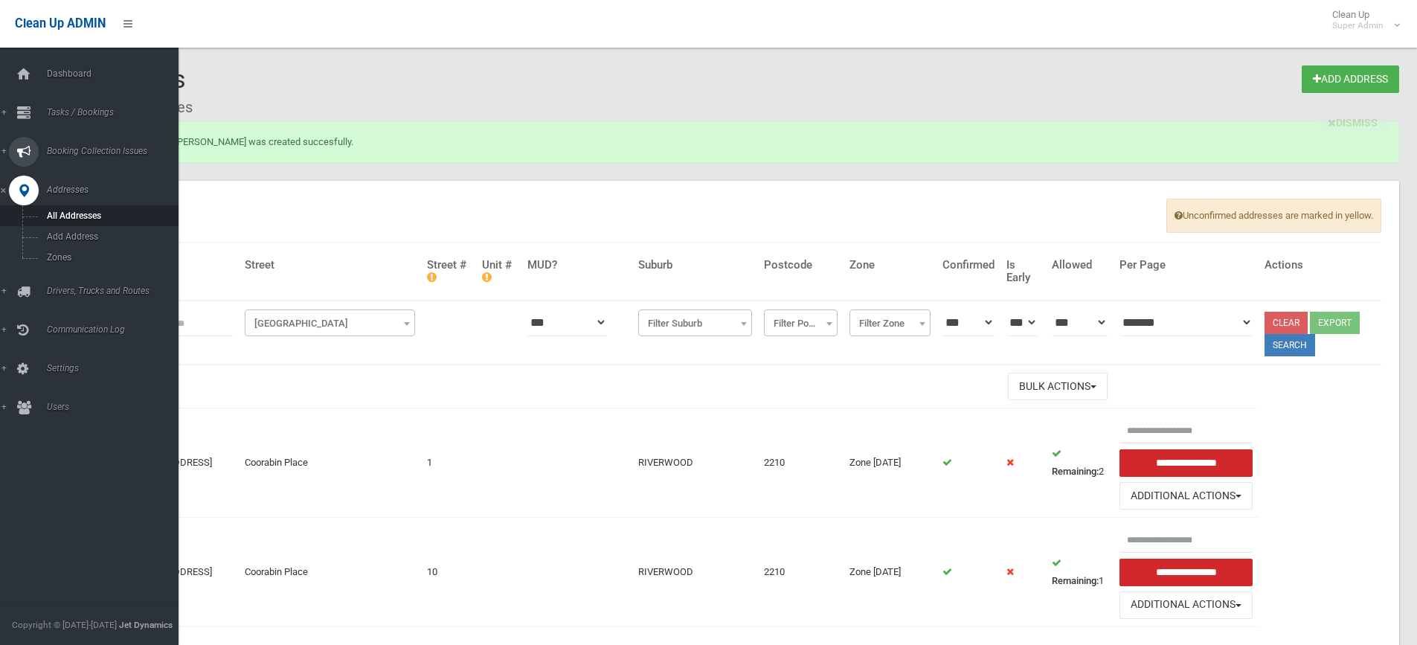
click at [87, 154] on span "Booking Collection Issues" at bounding box center [115, 151] width 147 height 10
click at [83, 176] on span "All Reported Issues" at bounding box center [109, 177] width 135 height 10
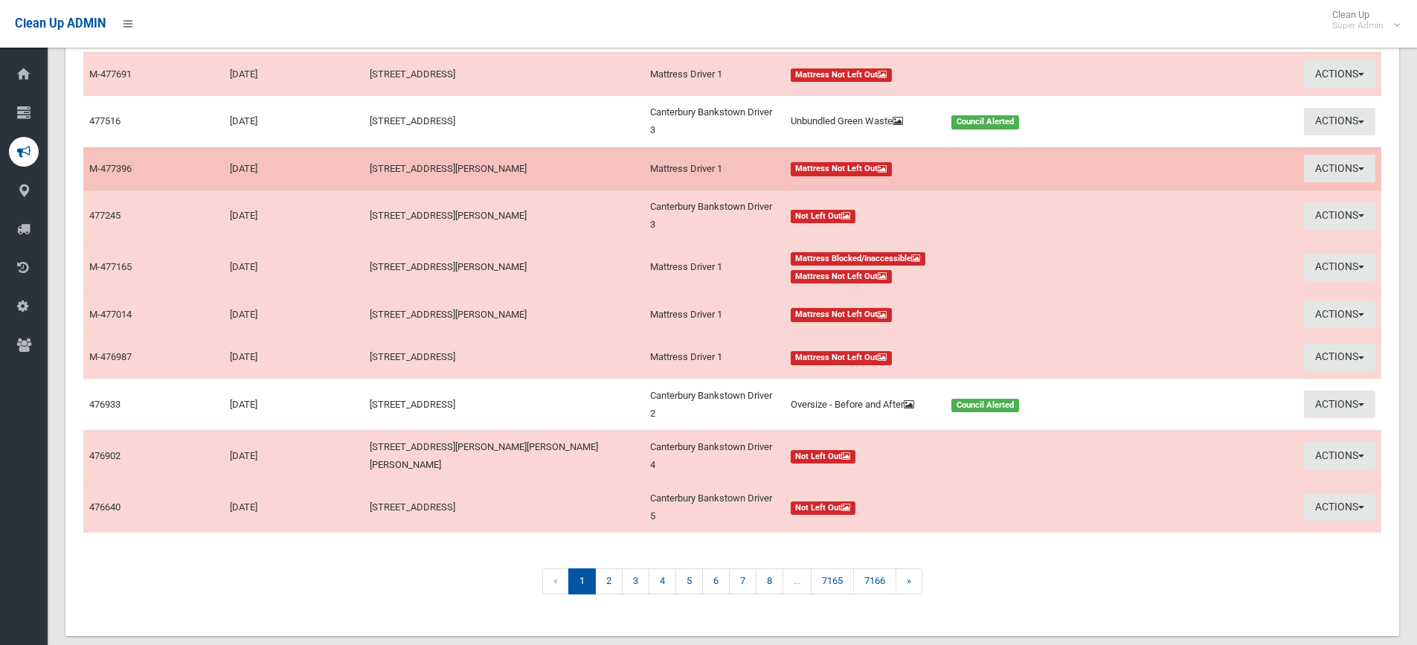
scroll to position [234, 0]
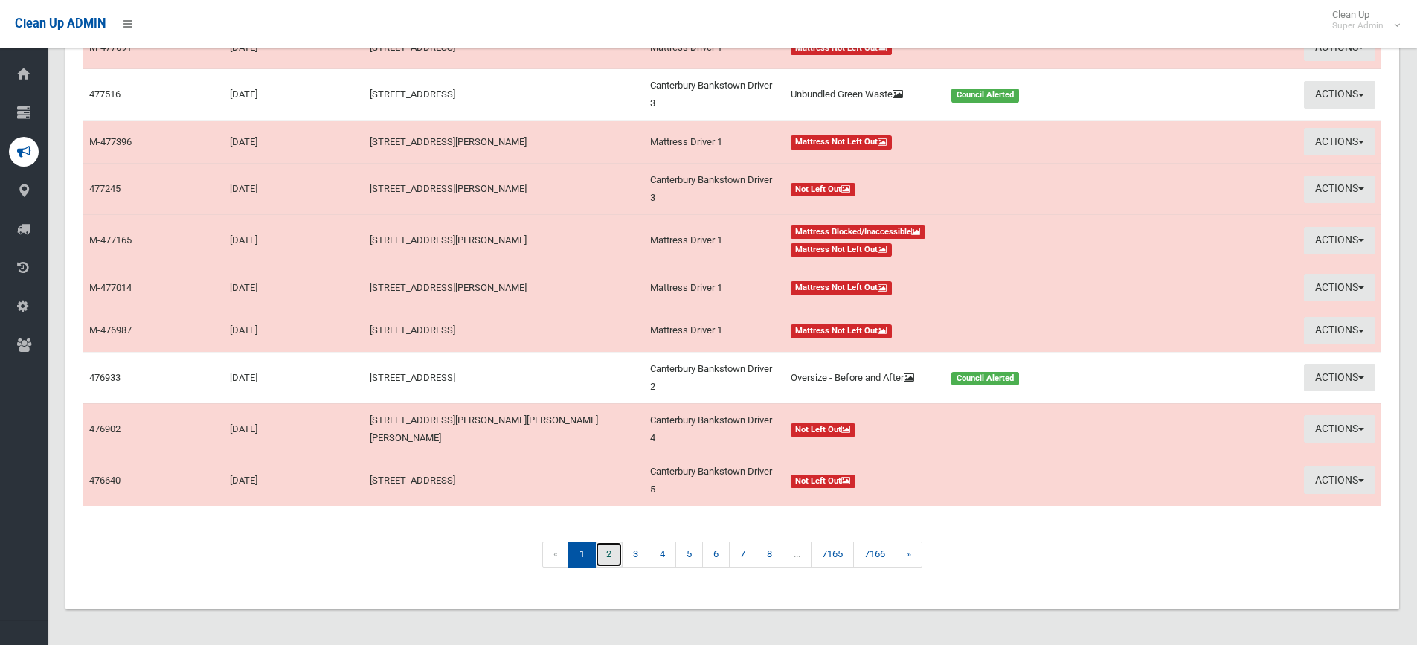
click at [607, 555] on link "2" at bounding box center [609, 555] width 28 height 26
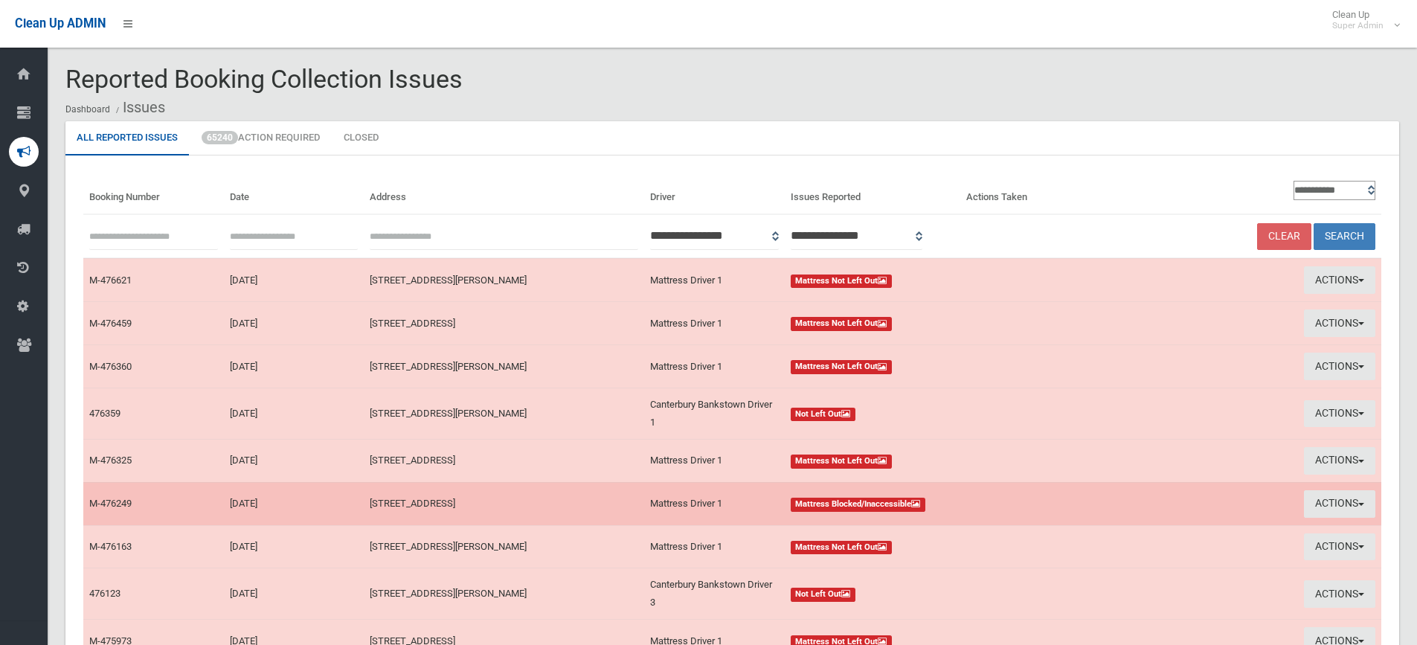
scroll to position [208, 0]
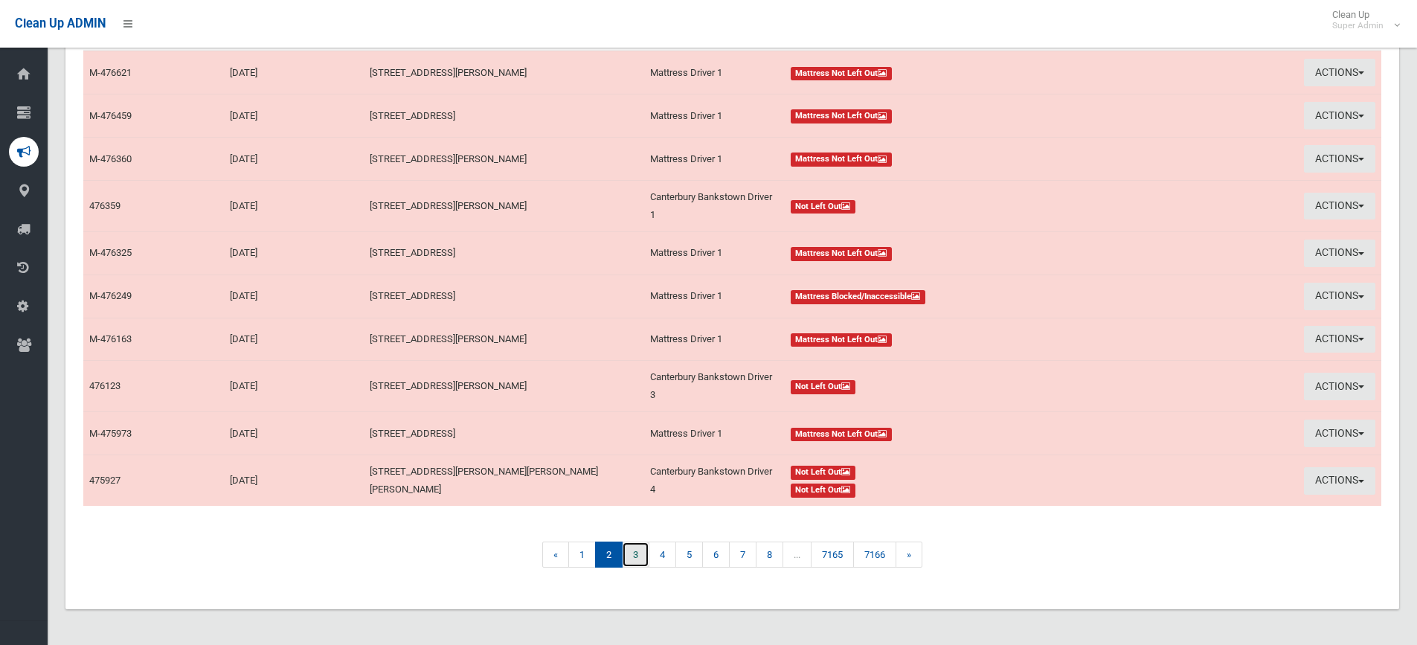
click at [638, 556] on link "3" at bounding box center [636, 555] width 28 height 26
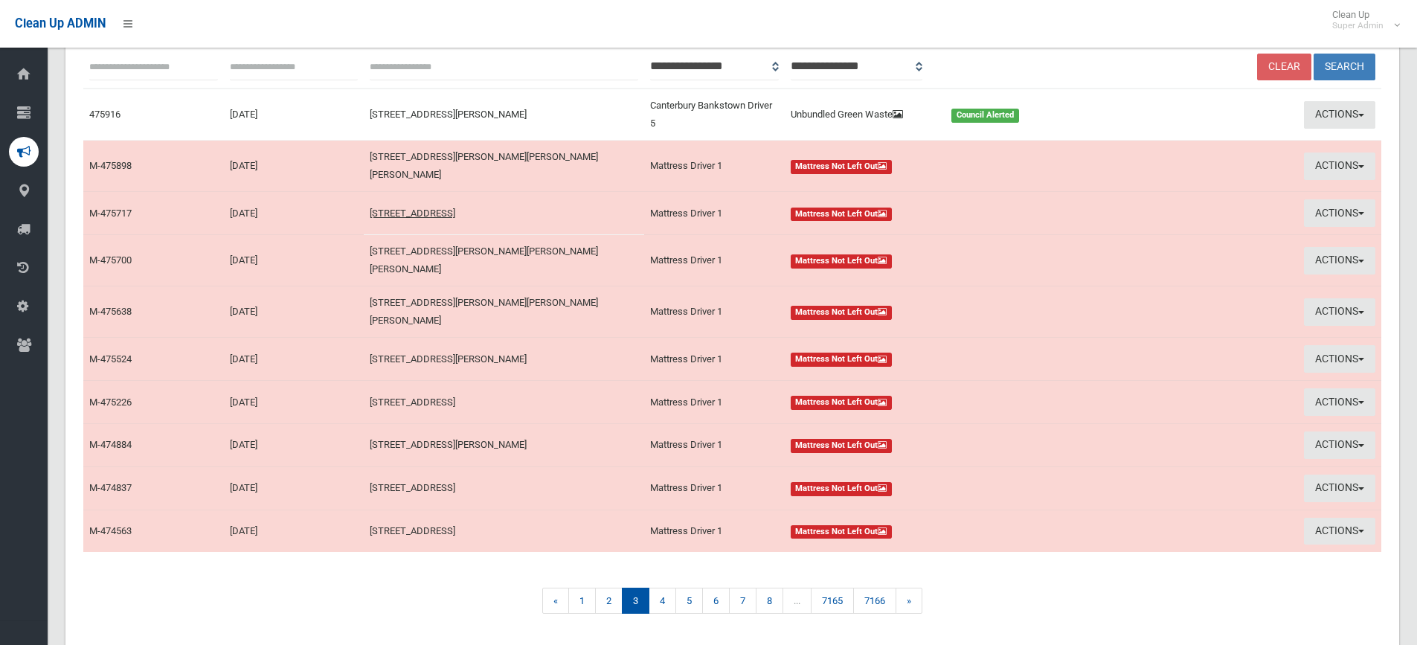
scroll to position [192, 0]
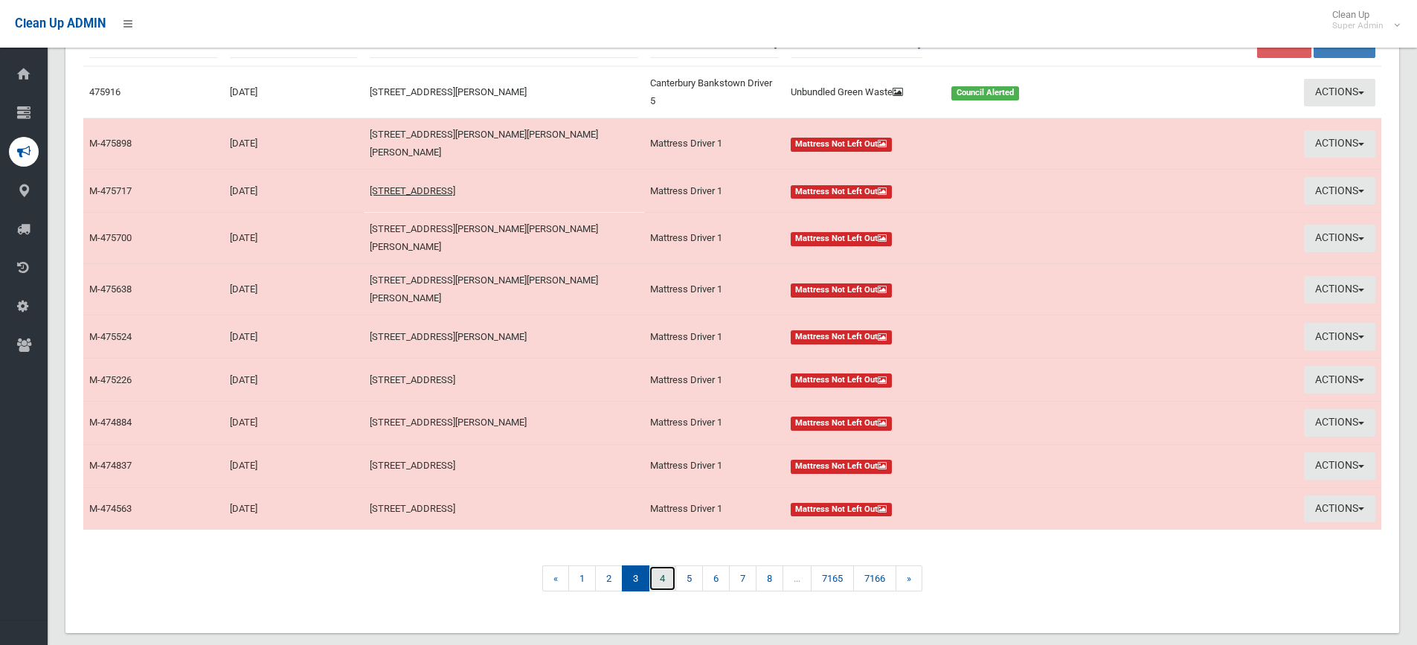
click at [658, 565] on link "4" at bounding box center [663, 578] width 28 height 26
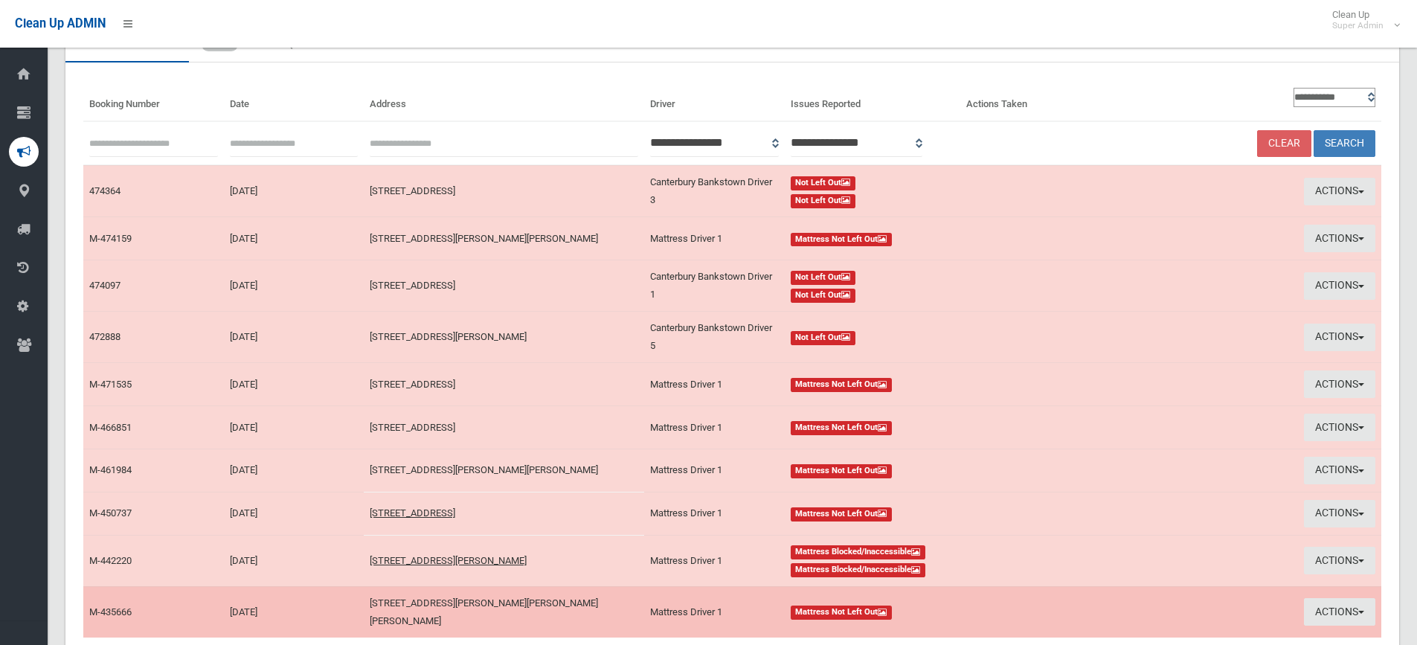
scroll to position [217, 0]
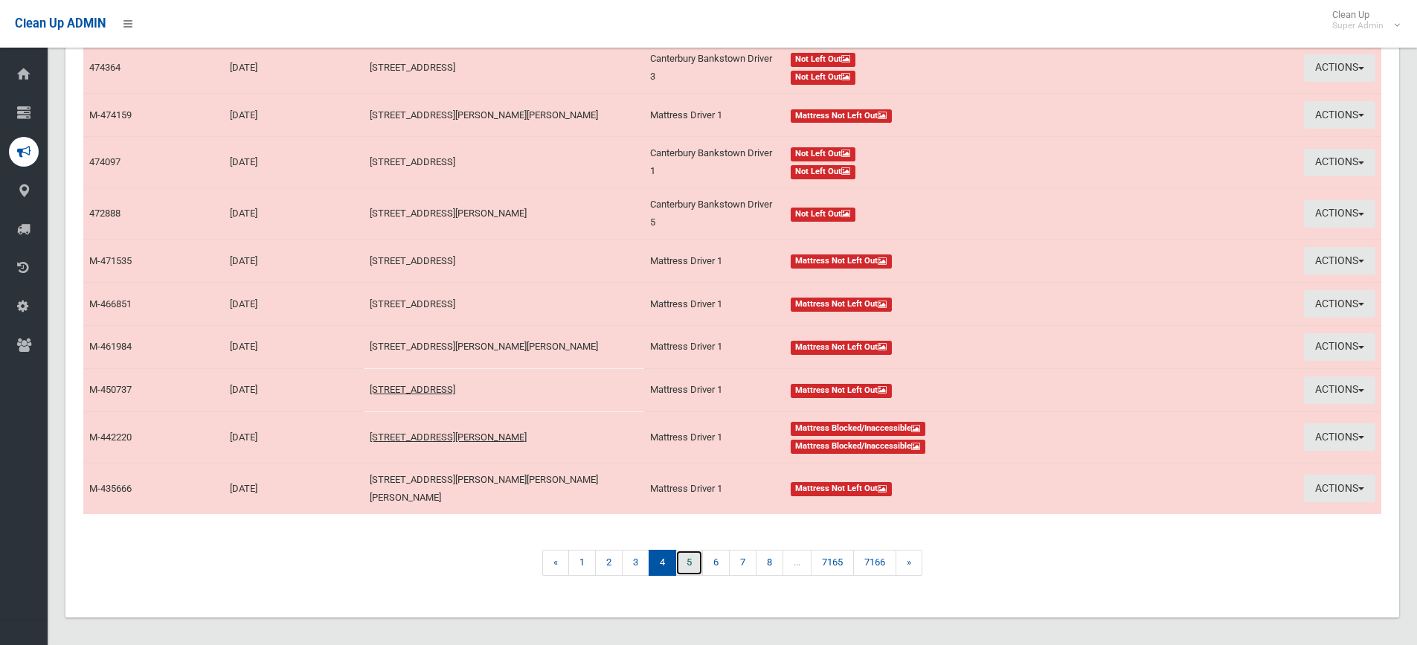
click at [686, 559] on link "5" at bounding box center [690, 563] width 28 height 26
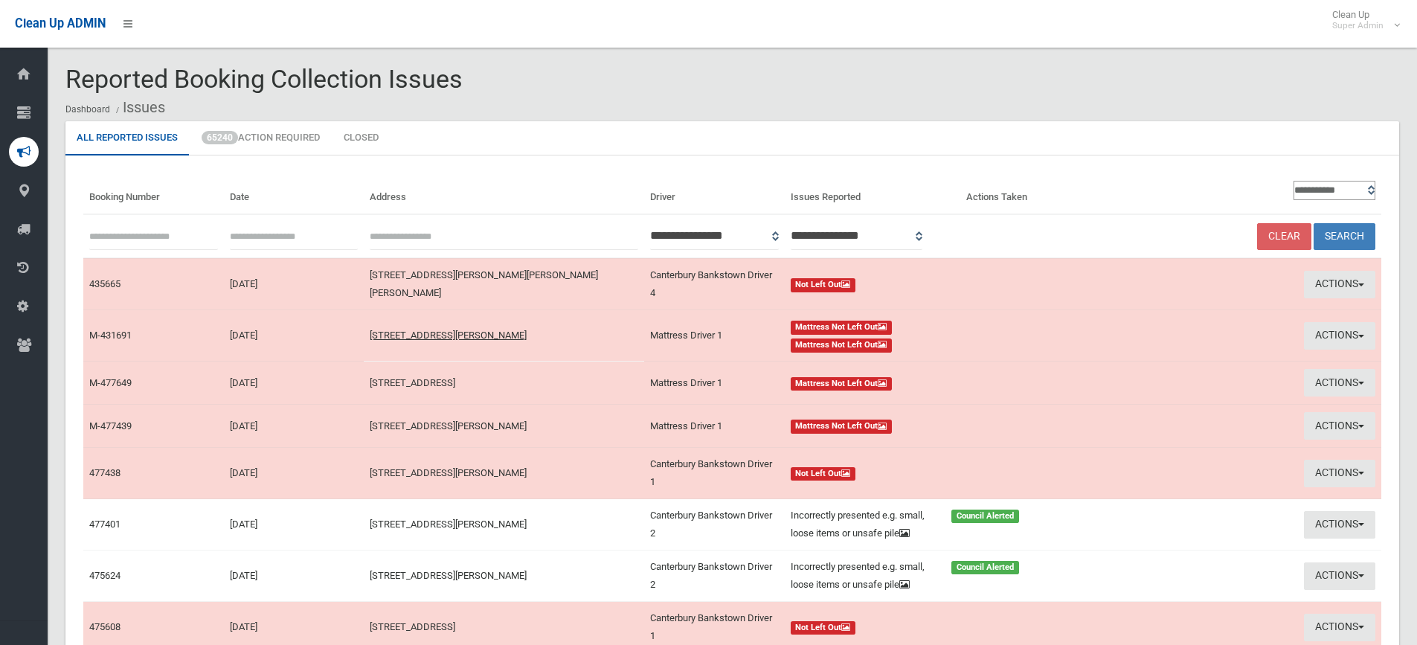
scroll to position [278, 0]
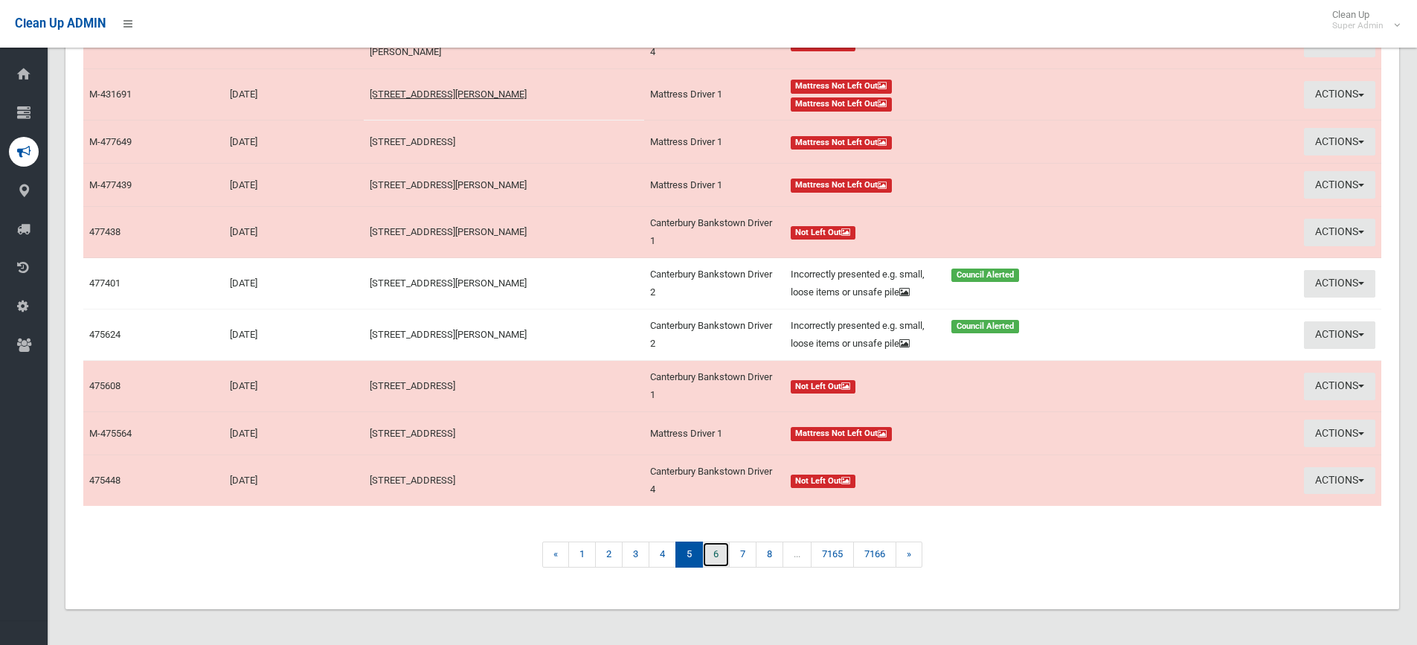
click at [708, 555] on link "6" at bounding box center [716, 555] width 28 height 26
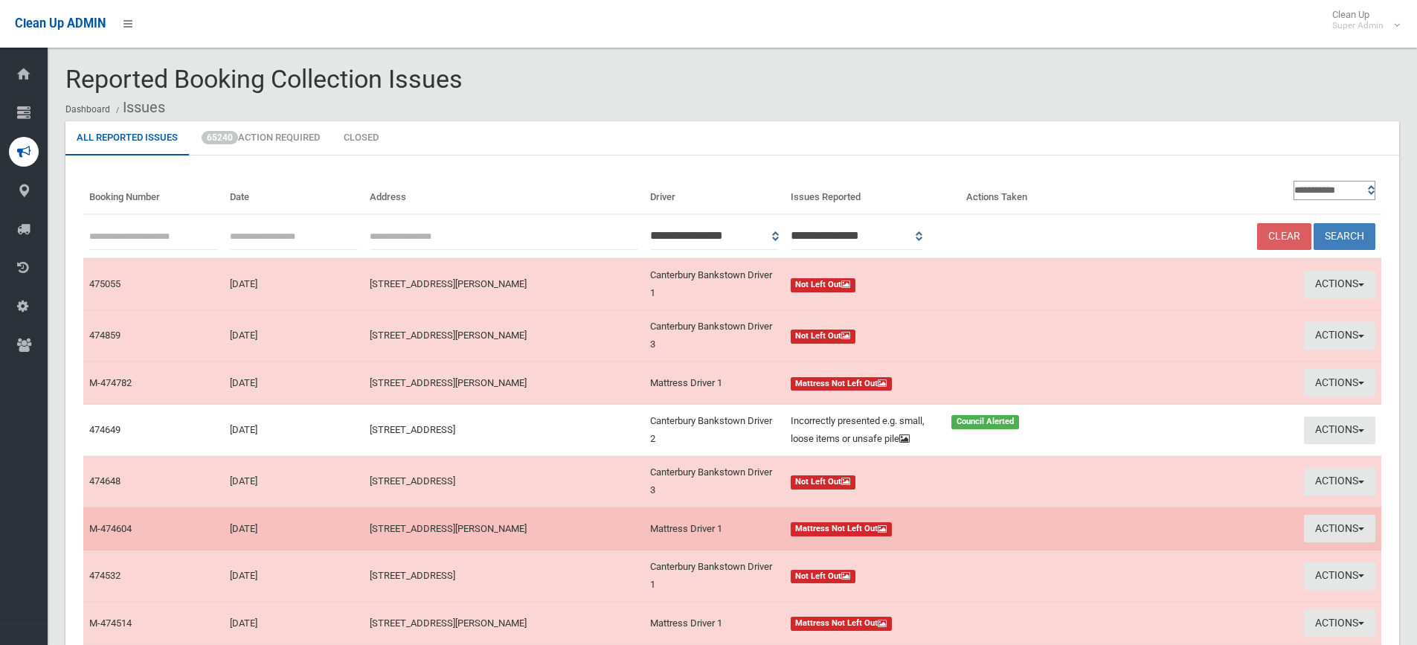
scroll to position [251, 0]
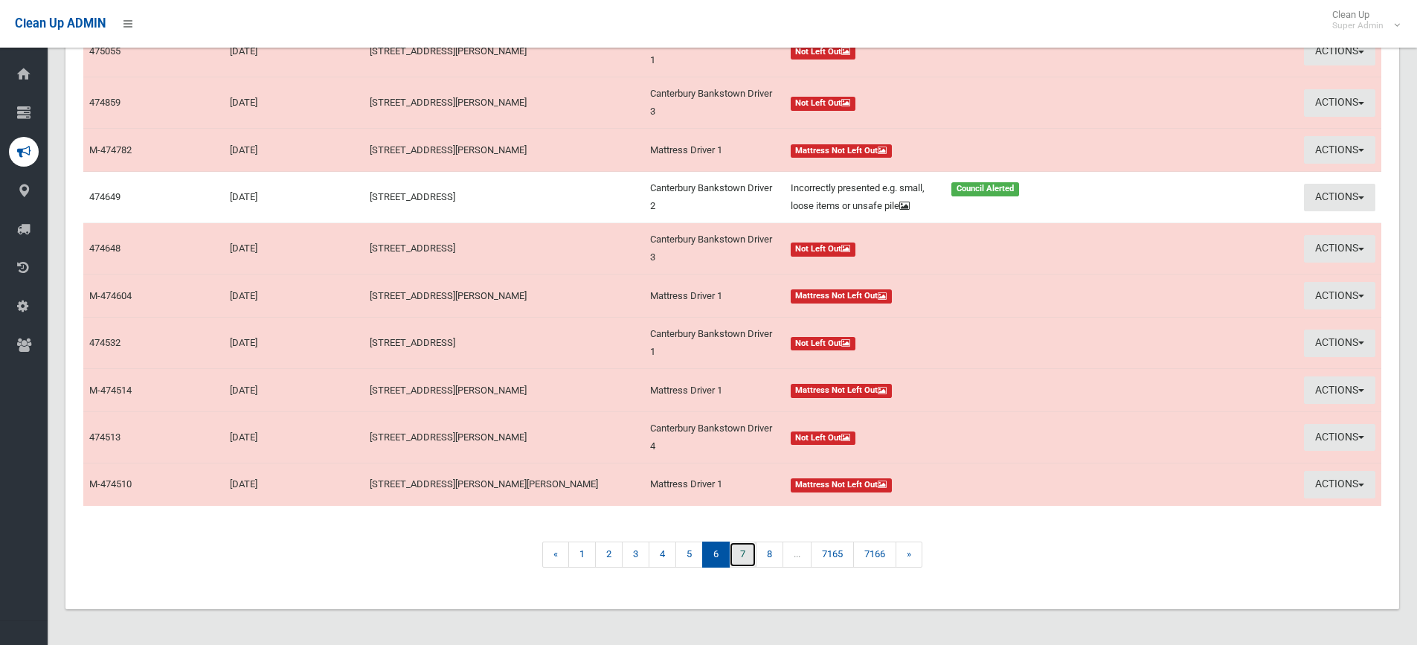
click at [741, 557] on link "7" at bounding box center [743, 555] width 28 height 26
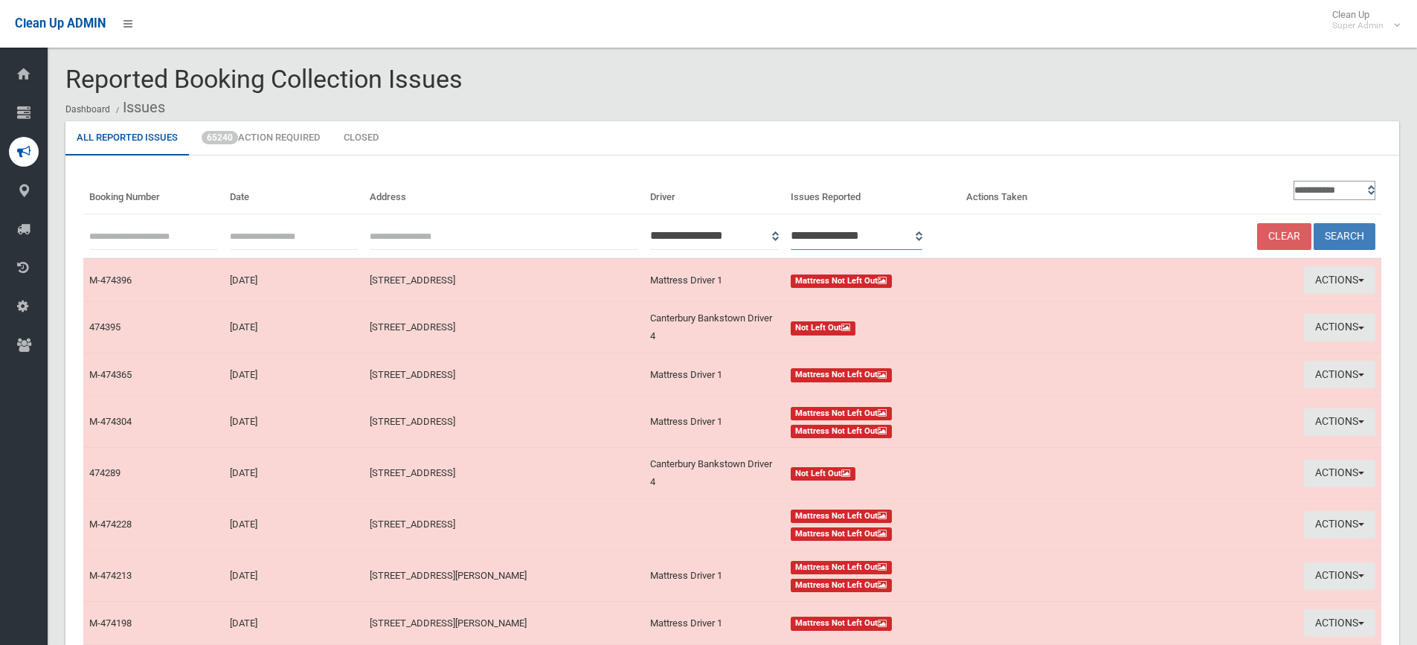
click at [923, 240] on select "**********" at bounding box center [857, 236] width 132 height 28
select select "*"
click at [810, 222] on select "**********" at bounding box center [857, 236] width 132 height 28
click at [1353, 231] on button "Search" at bounding box center [1345, 237] width 62 height 28
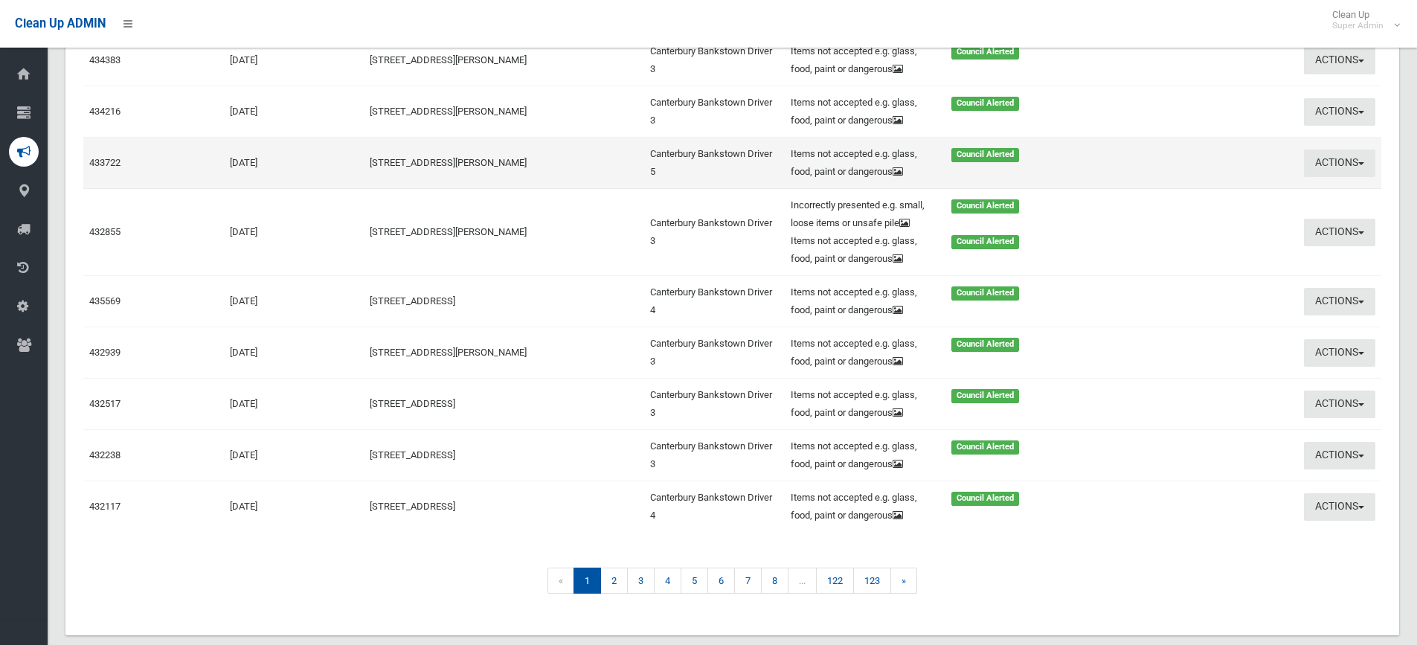
scroll to position [298, 0]
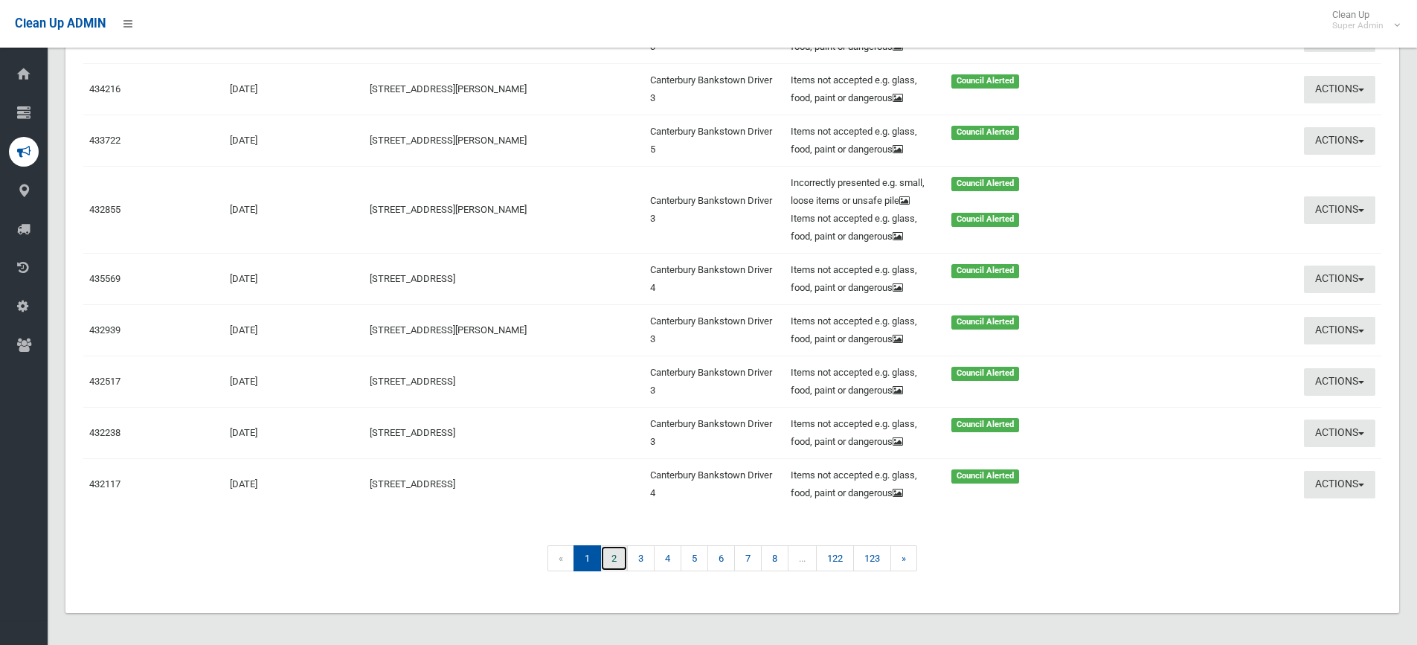
click at [615, 571] on link "2" at bounding box center [614, 558] width 28 height 26
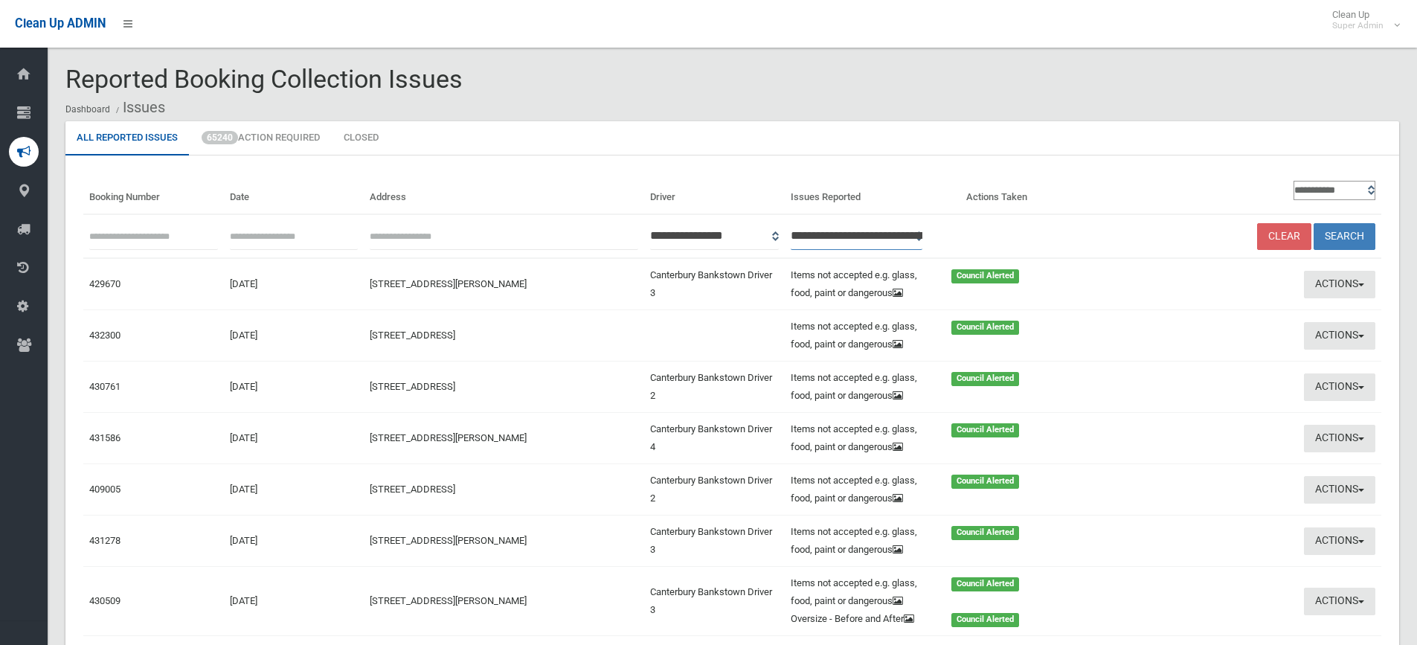
click at [923, 233] on select "**********" at bounding box center [857, 236] width 132 height 28
click at [1009, 130] on ul "All Reported Issues 65240 Action Required Closed" at bounding box center [732, 138] width 1334 height 34
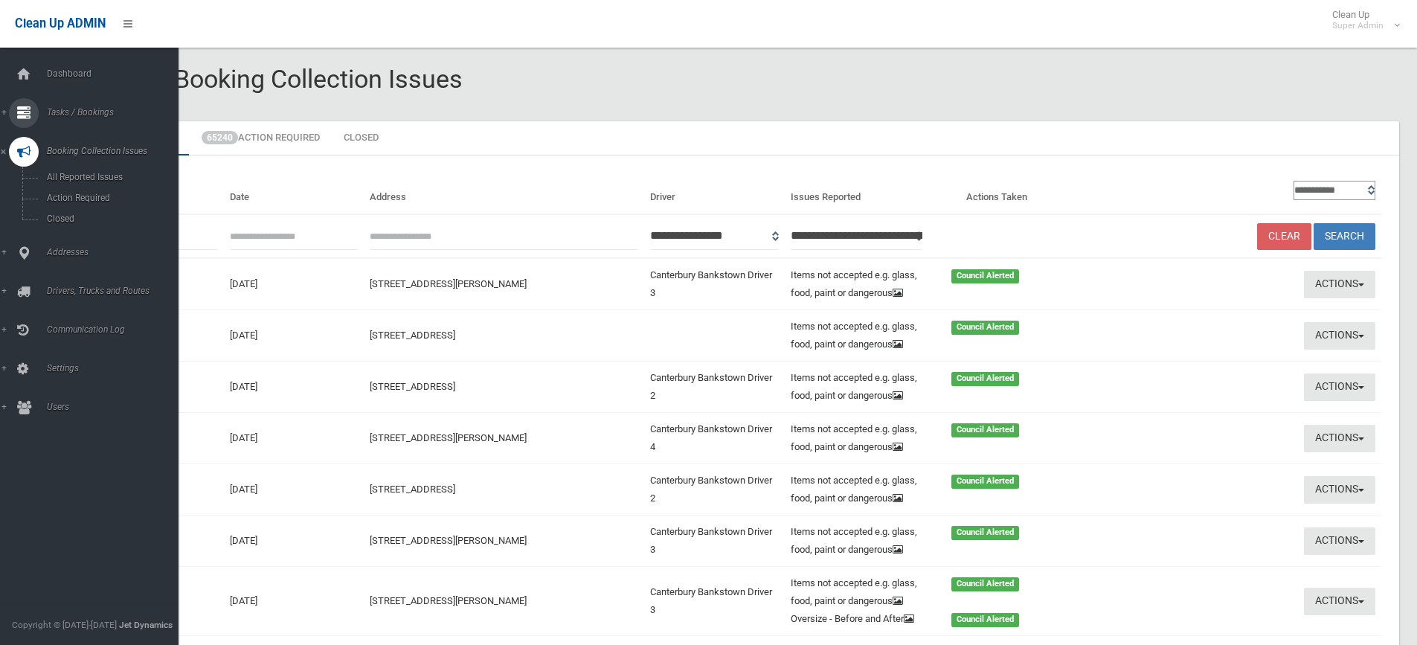
click at [74, 111] on span "Tasks / Bookings" at bounding box center [115, 112] width 147 height 10
